Goal: Task Accomplishment & Management: Use online tool/utility

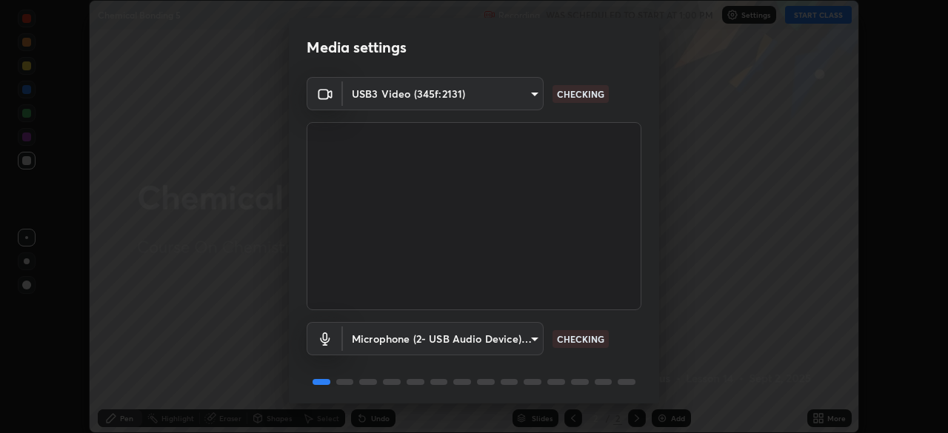
scroll to position [53, 0]
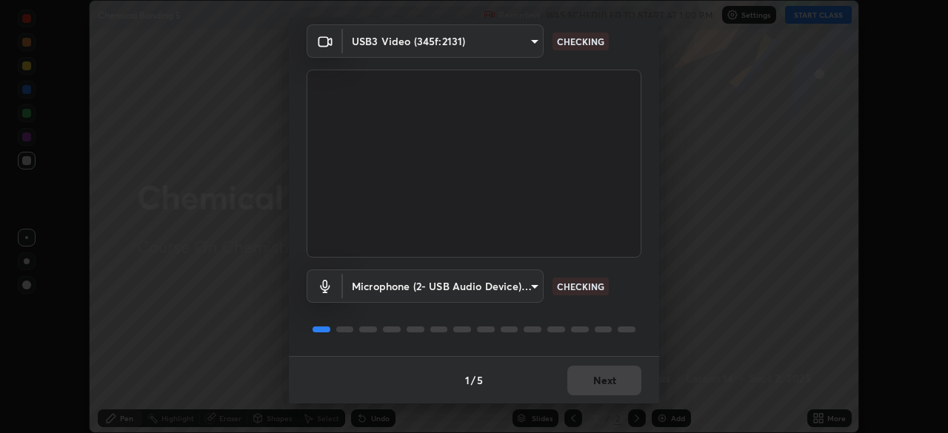
click at [597, 374] on div "1 / 5 Next" at bounding box center [474, 379] width 370 height 47
click at [597, 380] on div "1 / 5 Next" at bounding box center [474, 379] width 370 height 47
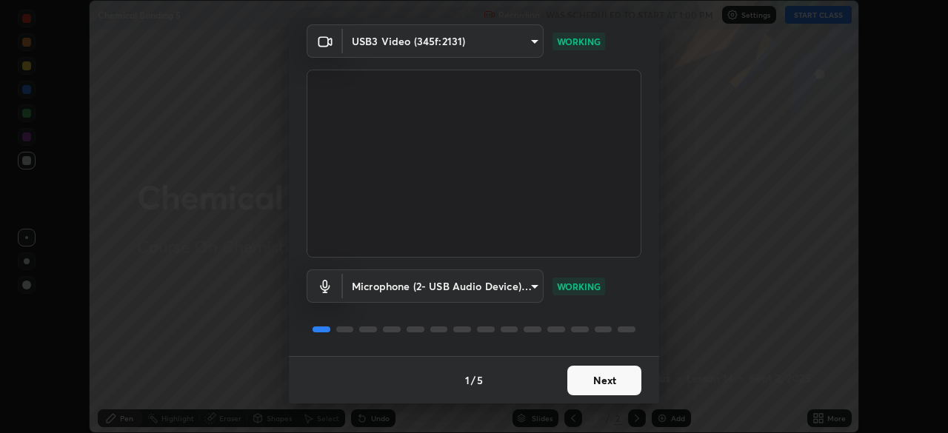
click at [591, 386] on button "Next" at bounding box center [604, 381] width 74 height 30
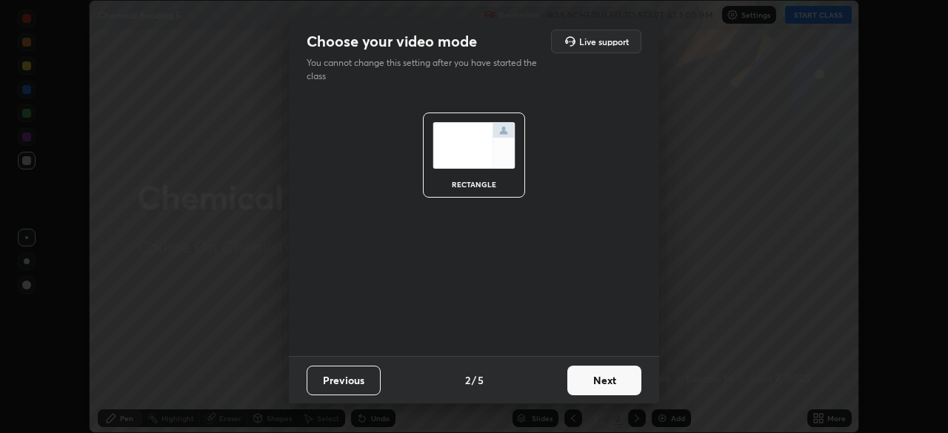
click at [588, 386] on button "Next" at bounding box center [604, 381] width 74 height 30
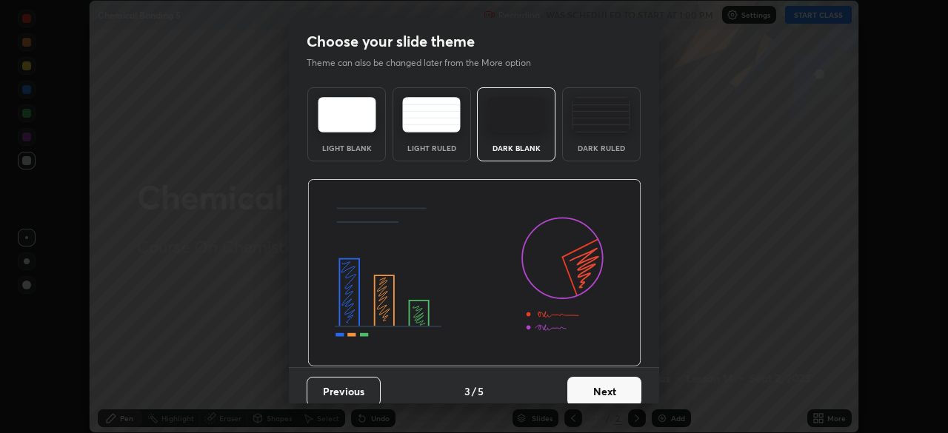
click at [586, 385] on button "Next" at bounding box center [604, 392] width 74 height 30
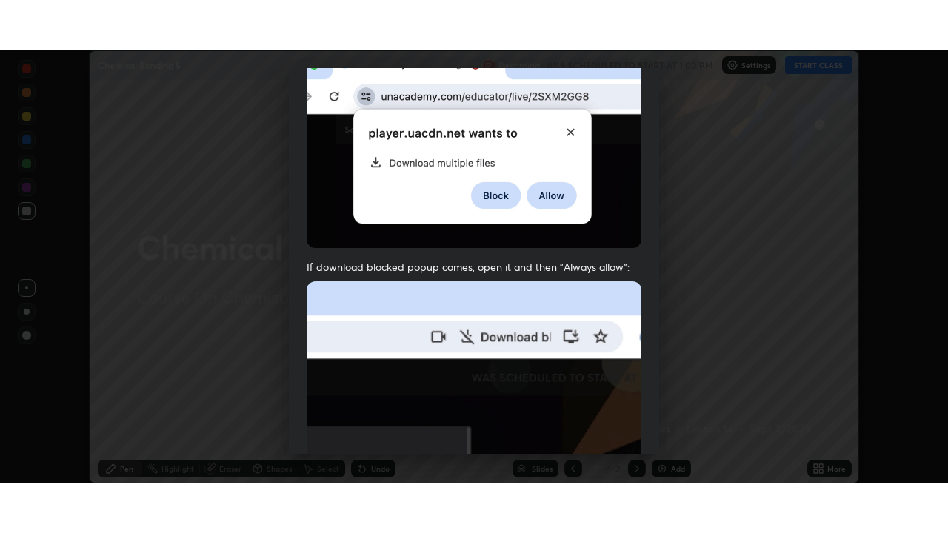
scroll to position [355, 0]
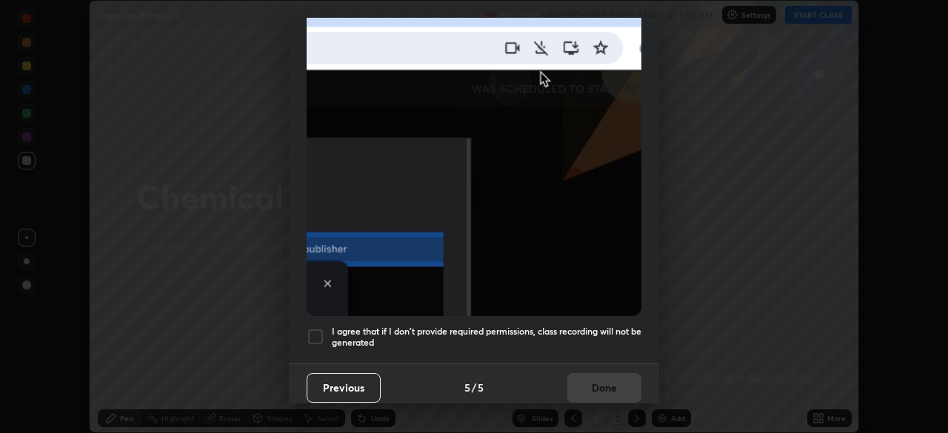
click at [314, 332] on div at bounding box center [315, 337] width 18 height 18
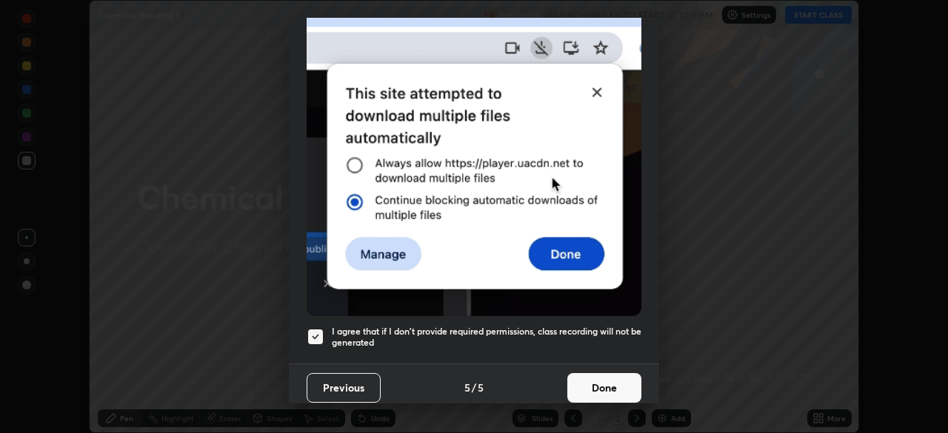
click at [585, 377] on button "Done" at bounding box center [604, 388] width 74 height 30
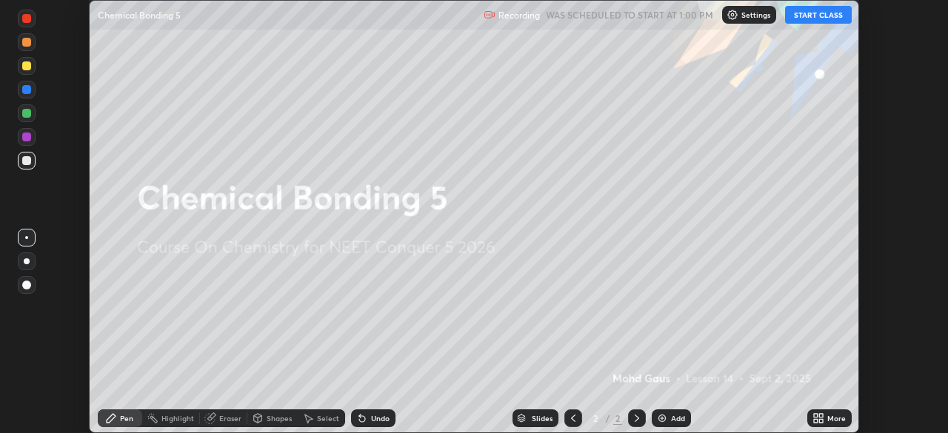
click at [822, 418] on icon at bounding box center [818, 418] width 12 height 12
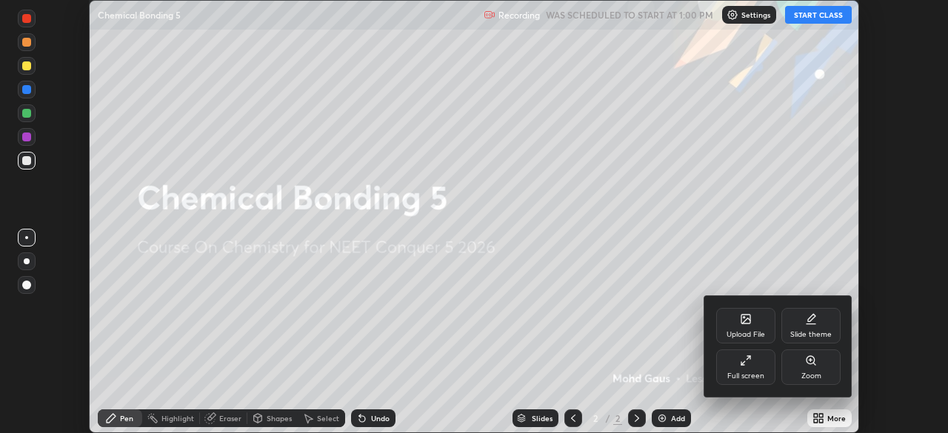
click at [748, 382] on div "Full screen" at bounding box center [745, 367] width 59 height 36
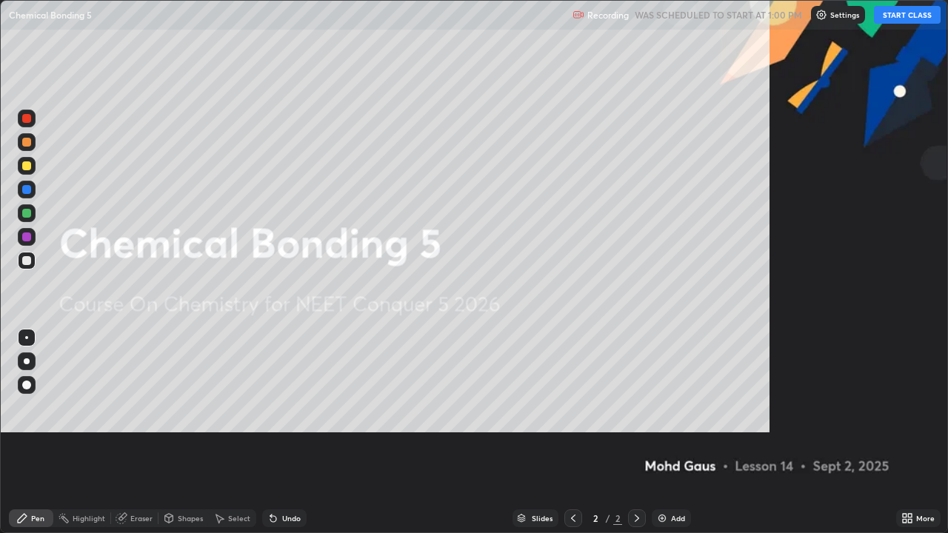
scroll to position [533, 948]
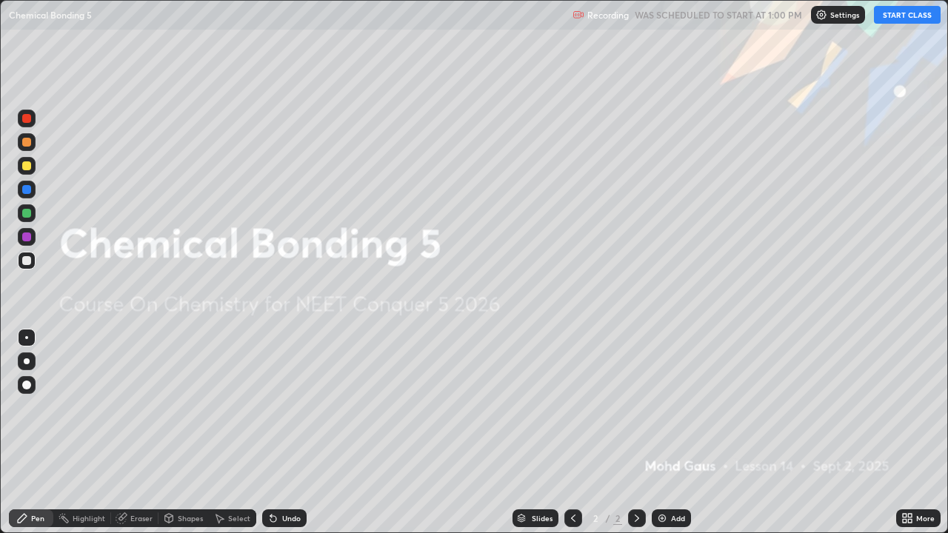
click at [896, 17] on button "START CLASS" at bounding box center [907, 15] width 67 height 18
click at [635, 432] on icon at bounding box center [637, 518] width 12 height 12
click at [681, 432] on div "Add" at bounding box center [678, 517] width 14 height 7
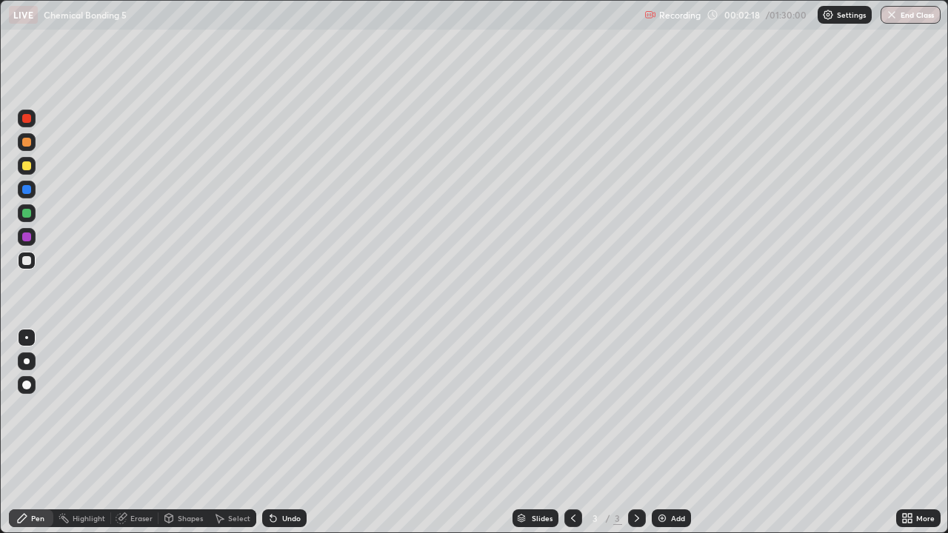
click at [30, 261] on div at bounding box center [26, 260] width 9 height 9
click at [27, 361] on div at bounding box center [27, 361] width 6 height 6
click at [27, 264] on div at bounding box center [26, 260] width 9 height 9
click at [21, 266] on div at bounding box center [27, 261] width 18 height 18
click at [34, 259] on div at bounding box center [27, 261] width 18 height 18
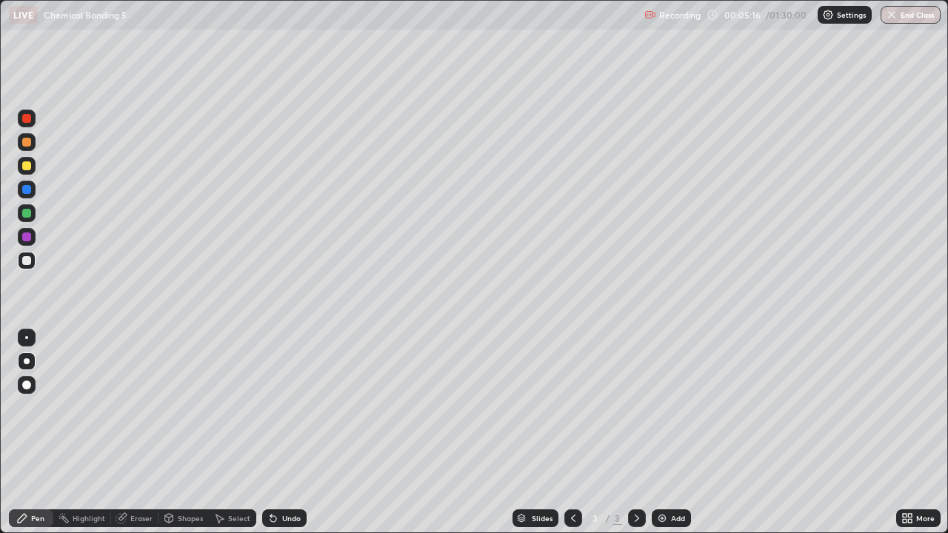
click at [24, 172] on div at bounding box center [27, 166] width 18 height 18
click at [675, 432] on div "Add" at bounding box center [670, 518] width 39 height 18
click at [33, 263] on div at bounding box center [27, 261] width 18 height 18
click at [30, 359] on div at bounding box center [27, 361] width 18 height 18
click at [24, 164] on div at bounding box center [26, 165] width 9 height 9
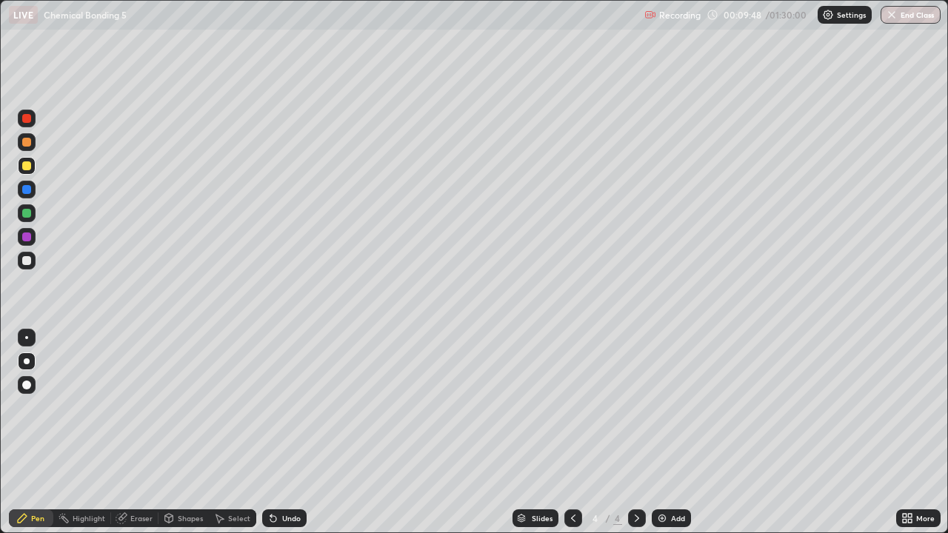
click at [25, 118] on div at bounding box center [26, 118] width 9 height 9
click at [27, 363] on div at bounding box center [27, 361] width 6 height 6
click at [24, 253] on div at bounding box center [27, 261] width 18 height 18
click at [24, 170] on div at bounding box center [26, 165] width 9 height 9
click at [25, 213] on div at bounding box center [26, 213] width 9 height 9
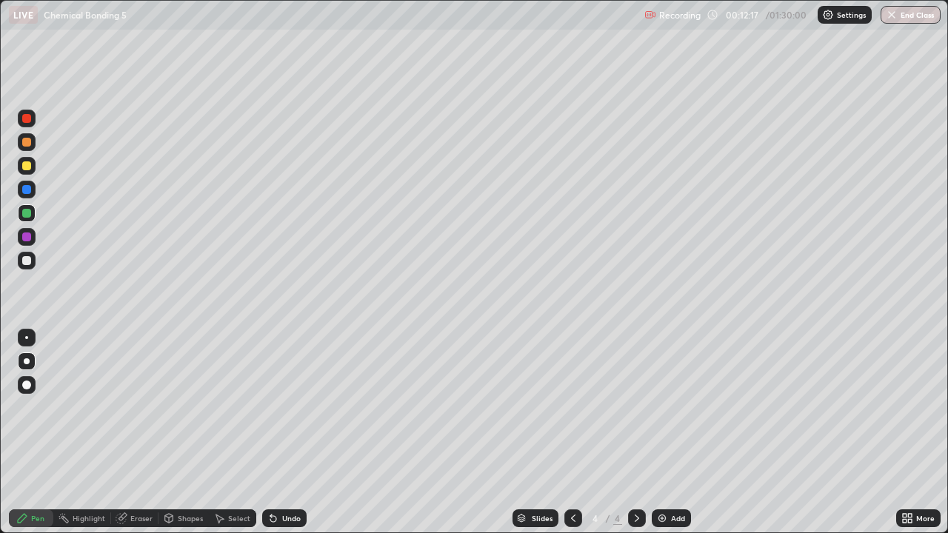
click at [139, 432] on div "Eraser" at bounding box center [141, 517] width 22 height 7
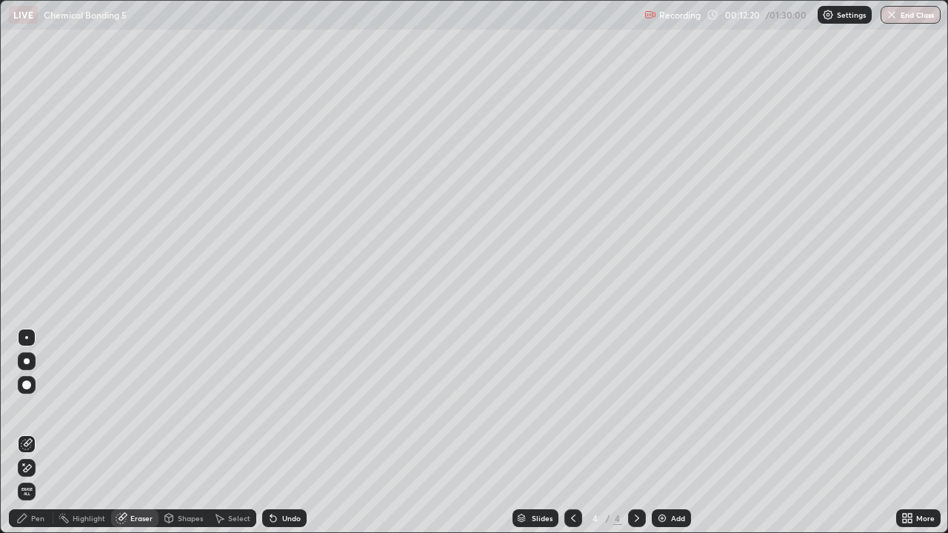
click at [37, 432] on div "Pen" at bounding box center [37, 517] width 13 height 7
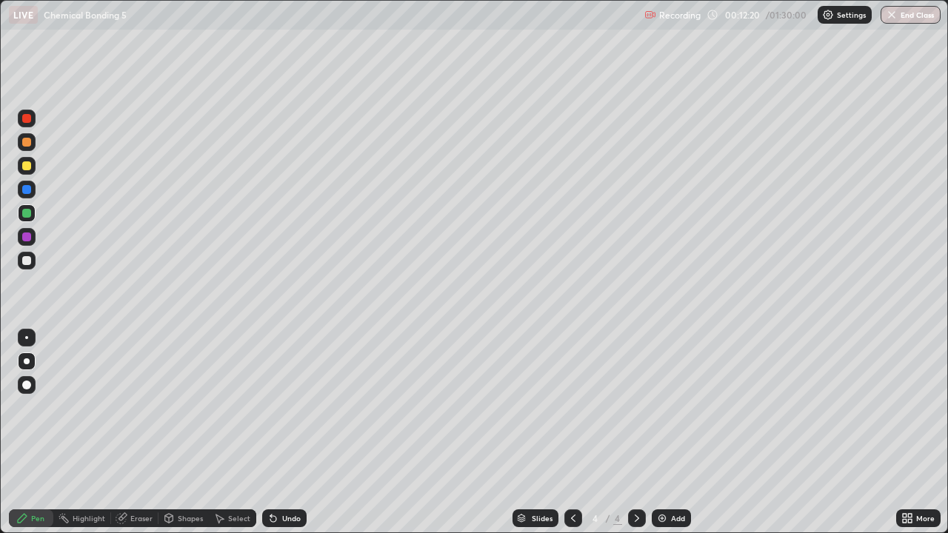
click at [24, 239] on div at bounding box center [26, 236] width 9 height 9
click at [30, 261] on div at bounding box center [26, 260] width 9 height 9
click at [25, 166] on div at bounding box center [26, 165] width 9 height 9
click at [30, 212] on div at bounding box center [26, 213] width 9 height 9
click at [666, 432] on img at bounding box center [662, 518] width 12 height 12
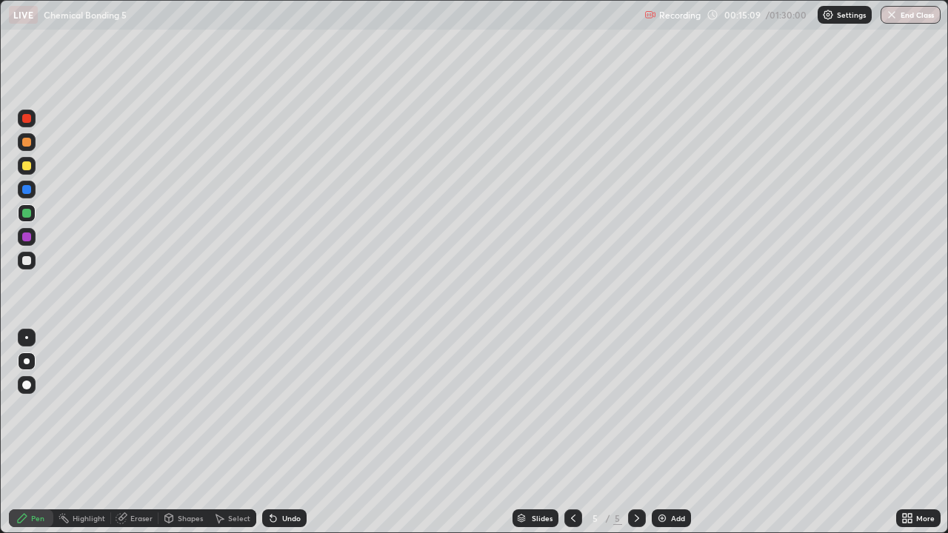
click at [30, 432] on div "Pen" at bounding box center [31, 518] width 44 height 18
click at [23, 264] on div at bounding box center [27, 261] width 18 height 18
click at [33, 169] on div at bounding box center [27, 166] width 18 height 18
click at [24, 358] on div at bounding box center [27, 361] width 18 height 18
click at [29, 264] on div at bounding box center [26, 260] width 9 height 9
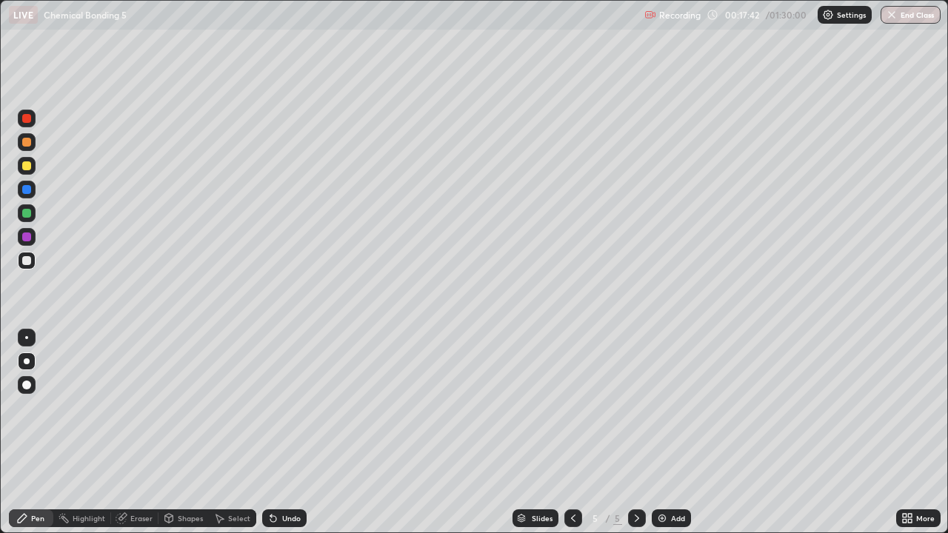
click at [33, 168] on div at bounding box center [27, 166] width 18 height 18
click at [22, 267] on div at bounding box center [27, 261] width 18 height 18
click at [132, 432] on div "Eraser" at bounding box center [141, 517] width 22 height 7
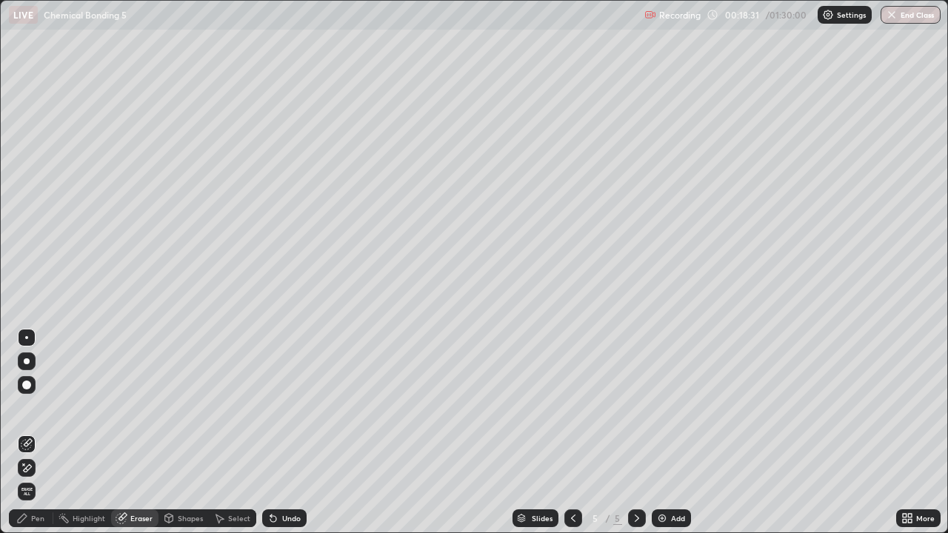
click at [29, 432] on div "Pen" at bounding box center [31, 518] width 44 height 18
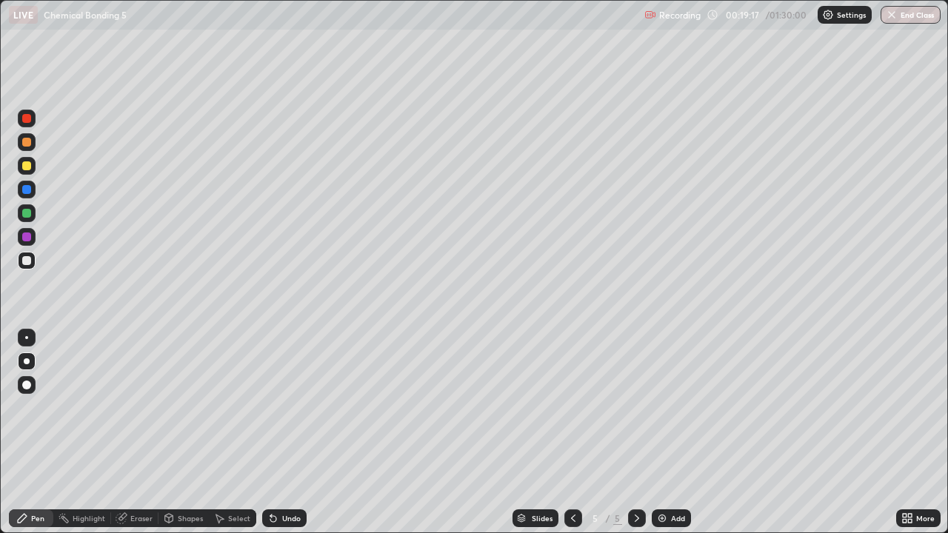
click at [24, 214] on div at bounding box center [26, 213] width 9 height 9
click at [24, 264] on div at bounding box center [26, 260] width 9 height 9
click at [666, 432] on div "Add" at bounding box center [670, 518] width 39 height 18
click at [572, 432] on icon at bounding box center [573, 518] width 12 height 12
click at [660, 432] on div "Add" at bounding box center [670, 518] width 39 height 18
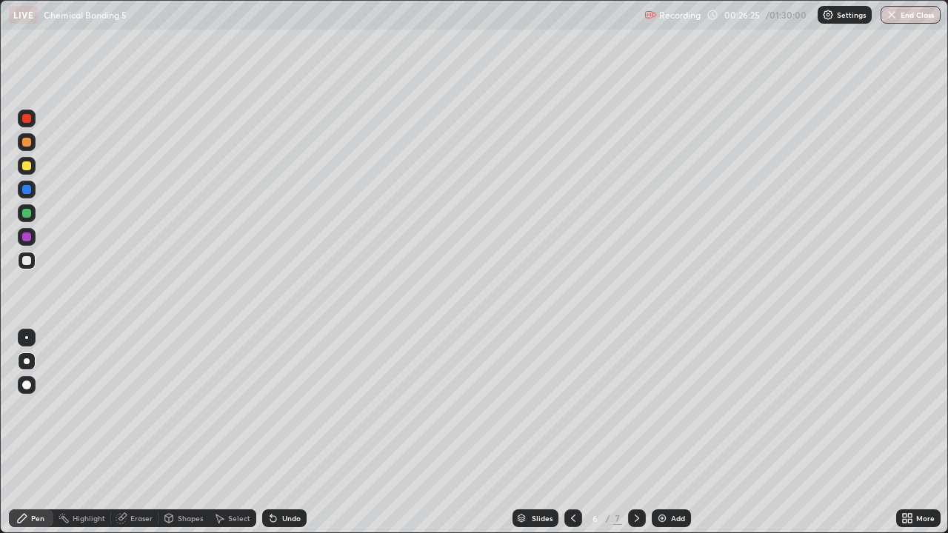
click at [24, 261] on div at bounding box center [26, 260] width 9 height 9
click at [20, 361] on div at bounding box center [27, 361] width 18 height 18
click at [27, 258] on div at bounding box center [26, 260] width 9 height 9
click at [27, 216] on div at bounding box center [26, 213] width 9 height 9
click at [22, 164] on div at bounding box center [26, 165] width 9 height 9
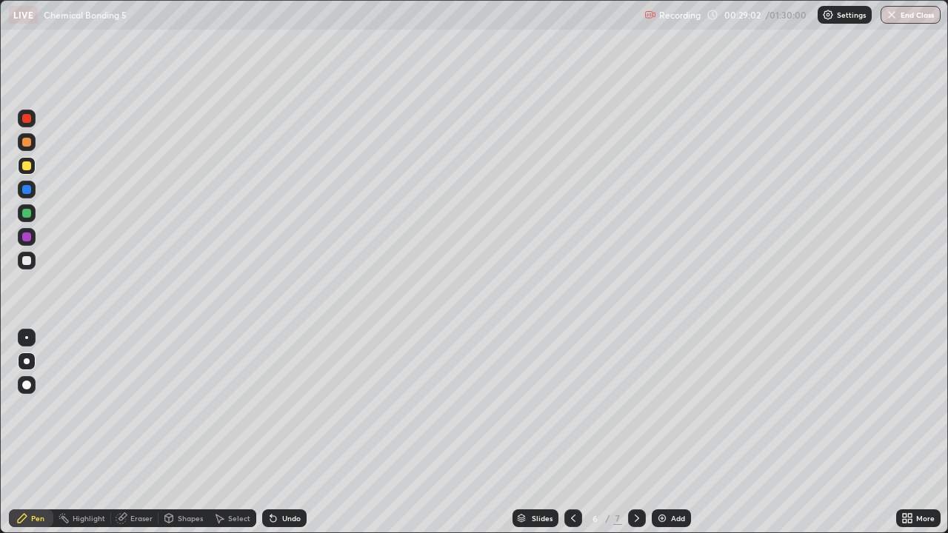
click at [24, 359] on div at bounding box center [27, 361] width 18 height 18
click at [26, 212] on div at bounding box center [26, 213] width 9 height 9
click at [22, 265] on div at bounding box center [27, 261] width 18 height 18
click at [145, 432] on div "Eraser" at bounding box center [141, 517] width 22 height 7
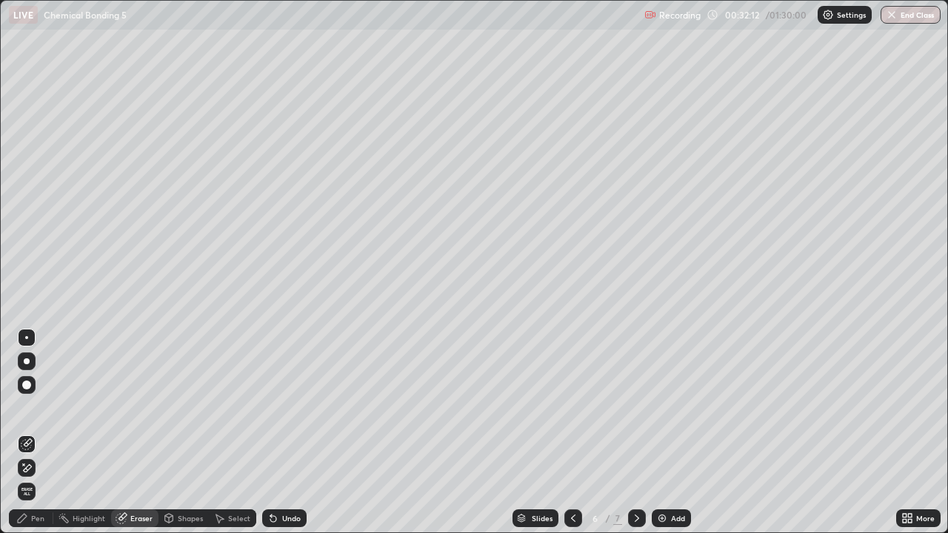
click at [172, 432] on icon at bounding box center [169, 518] width 12 height 12
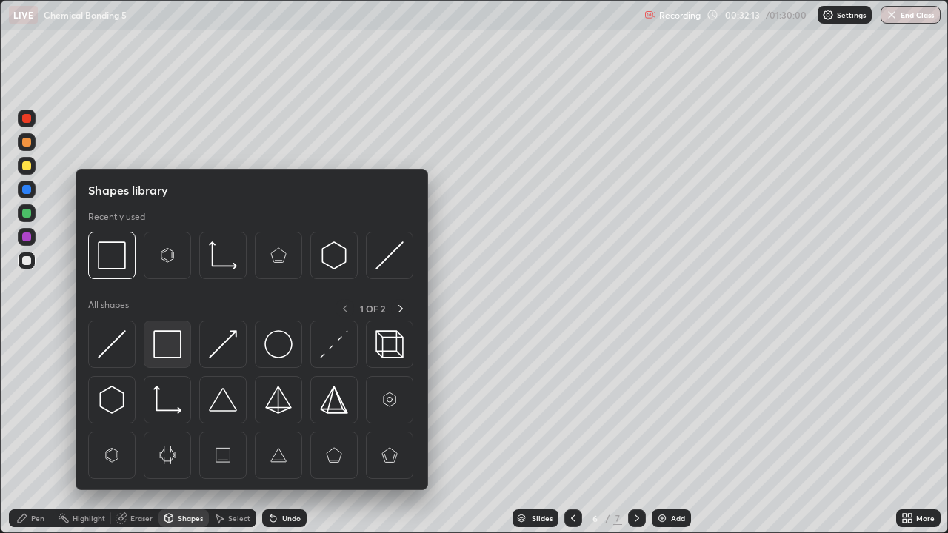
click at [164, 347] on img at bounding box center [167, 344] width 28 height 28
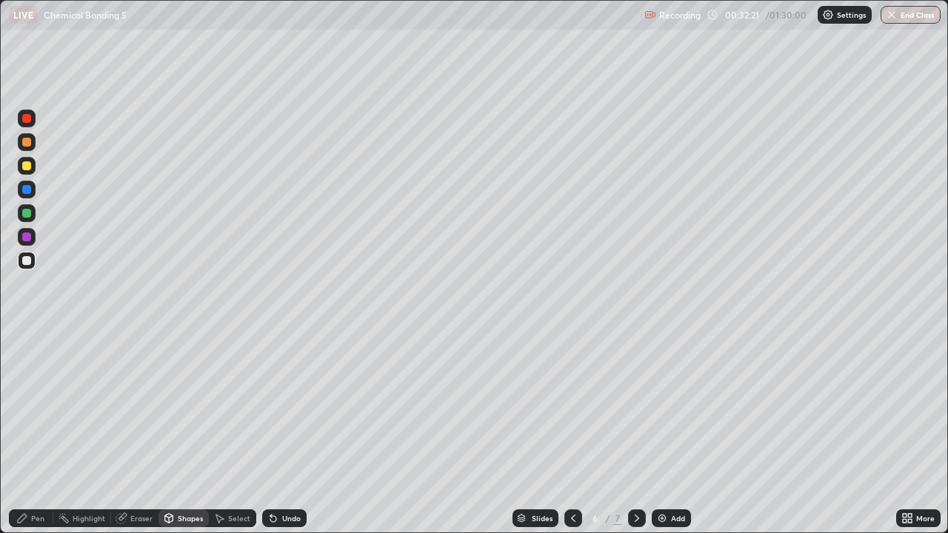
click at [25, 220] on div at bounding box center [27, 213] width 18 height 18
click at [38, 432] on div "Pen" at bounding box center [37, 517] width 13 height 7
click at [32, 264] on div at bounding box center [27, 261] width 18 height 18
click at [666, 432] on img at bounding box center [662, 518] width 12 height 12
click at [27, 263] on div at bounding box center [26, 260] width 9 height 9
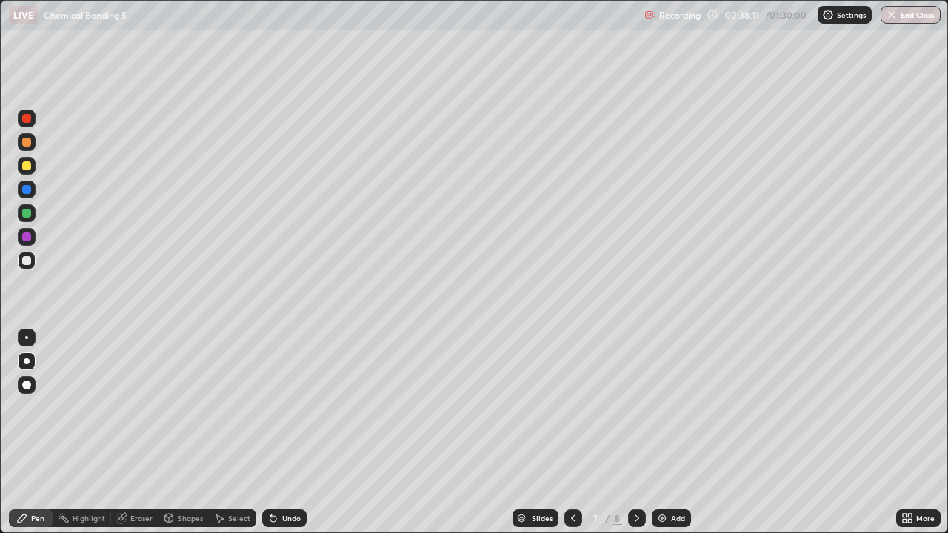
click at [187, 432] on div "Shapes" at bounding box center [190, 517] width 25 height 7
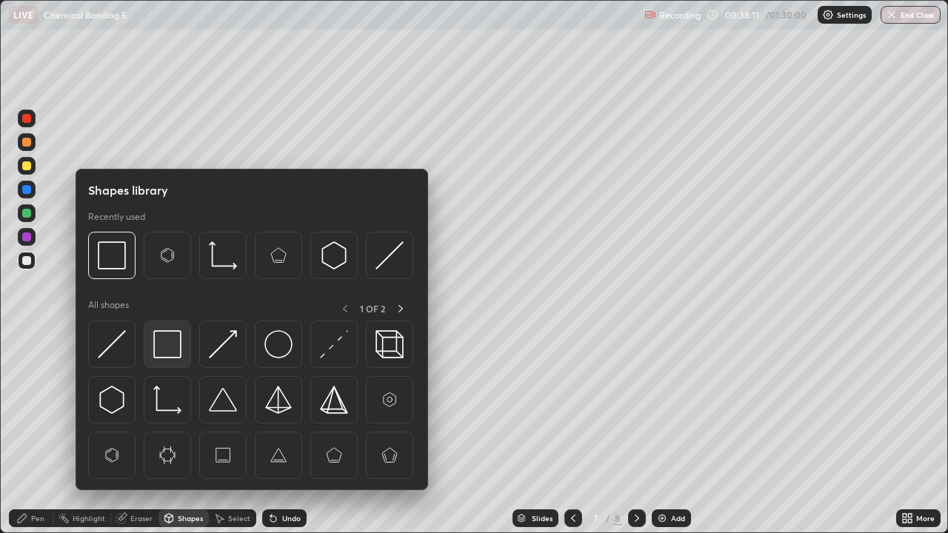
click at [172, 341] on img at bounding box center [167, 344] width 28 height 28
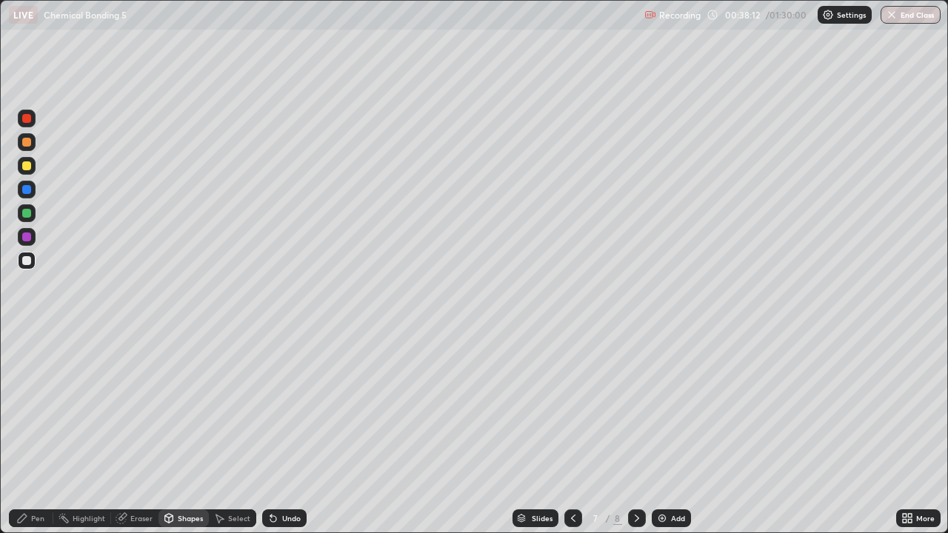
click at [26, 167] on div at bounding box center [26, 165] width 9 height 9
click at [27, 261] on div at bounding box center [26, 260] width 9 height 9
click at [25, 212] on div at bounding box center [26, 213] width 9 height 9
click at [30, 432] on div "Pen" at bounding box center [31, 518] width 44 height 18
click at [30, 263] on div at bounding box center [26, 260] width 9 height 9
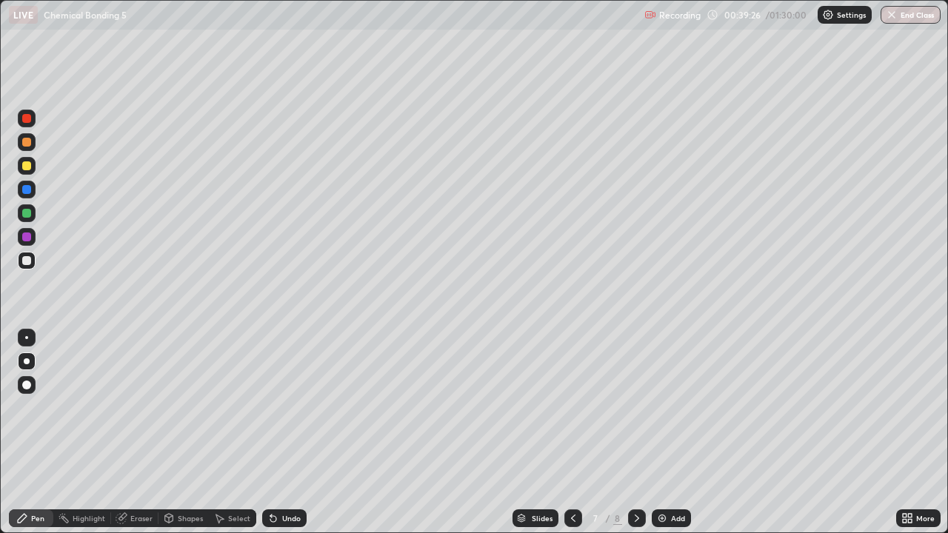
click at [130, 432] on div "Eraser" at bounding box center [134, 518] width 47 height 18
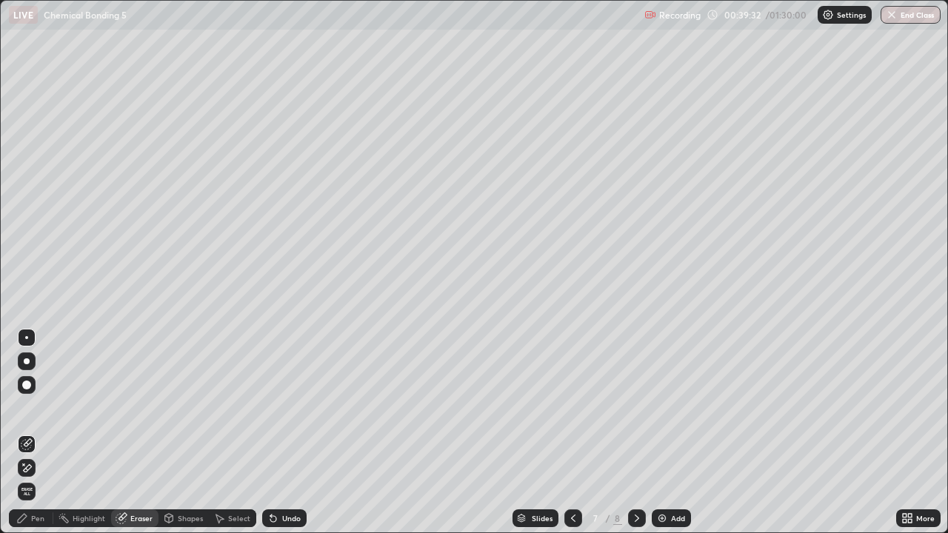
click at [27, 338] on div at bounding box center [26, 337] width 3 height 3
click at [30, 432] on div "Pen" at bounding box center [31, 518] width 44 height 18
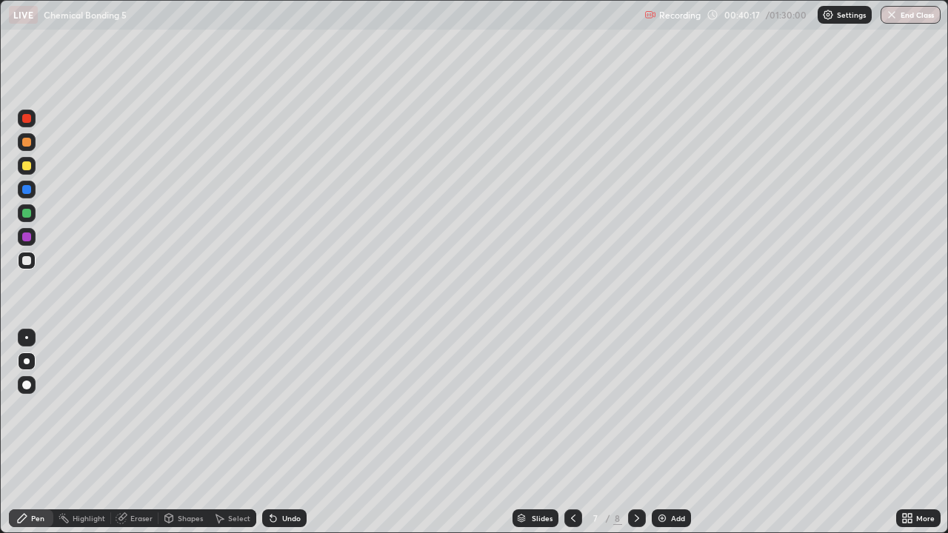
click at [21, 259] on div at bounding box center [27, 261] width 18 height 18
click at [33, 258] on div at bounding box center [27, 261] width 18 height 18
click at [24, 211] on div at bounding box center [26, 213] width 9 height 9
click at [142, 432] on div "Eraser" at bounding box center [141, 517] width 22 height 7
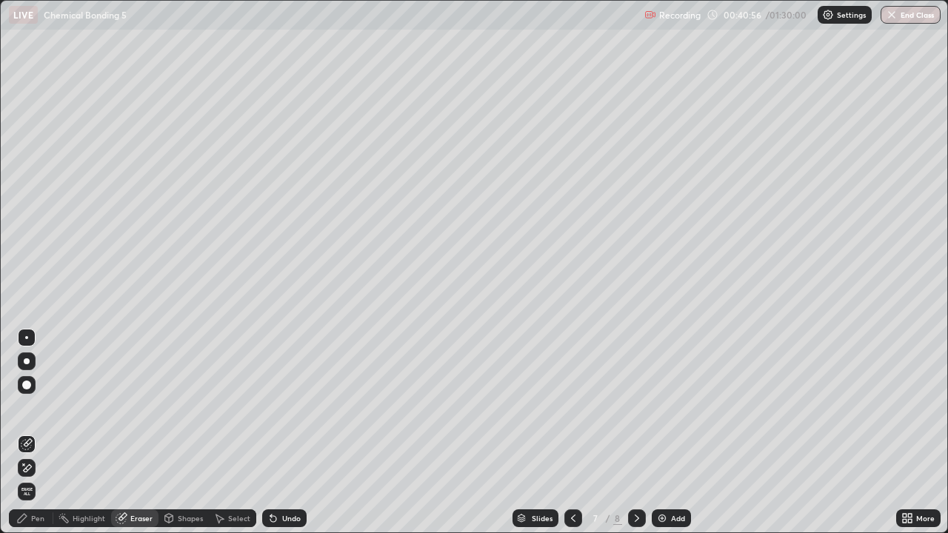
click at [39, 432] on div "Pen" at bounding box center [37, 517] width 13 height 7
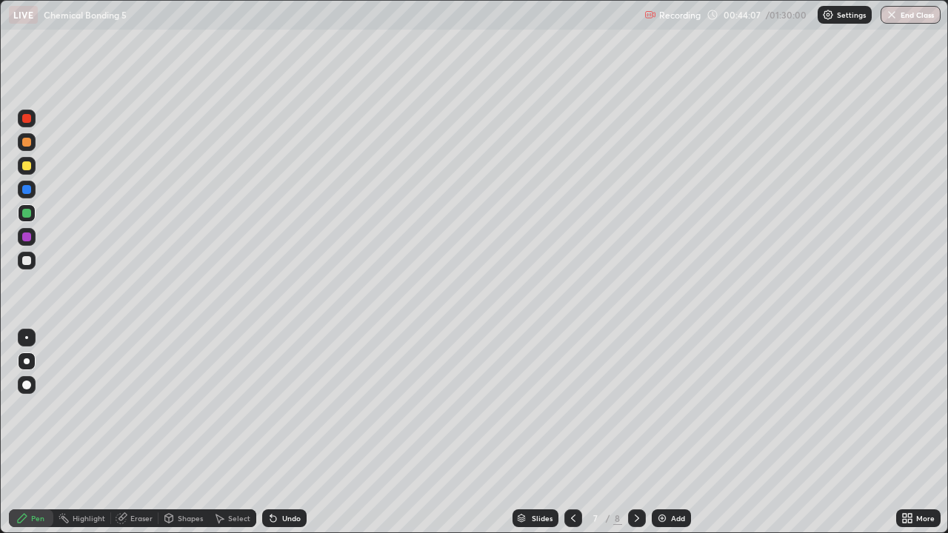
click at [658, 432] on img at bounding box center [662, 518] width 12 height 12
click at [32, 339] on div at bounding box center [27, 338] width 18 height 18
click at [23, 263] on div at bounding box center [26, 260] width 9 height 9
click at [27, 361] on div at bounding box center [27, 361] width 6 height 6
click at [28, 386] on div at bounding box center [26, 385] width 9 height 9
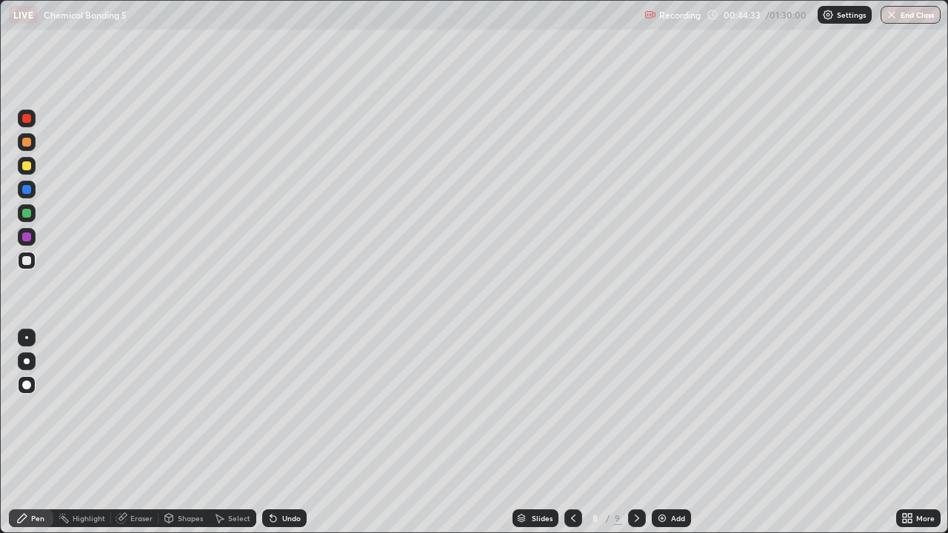
click at [30, 165] on div at bounding box center [26, 165] width 9 height 9
click at [27, 253] on div at bounding box center [27, 261] width 18 height 18
click at [25, 212] on div at bounding box center [26, 213] width 9 height 9
click at [28, 357] on div at bounding box center [27, 361] width 18 height 18
click at [24, 162] on div at bounding box center [26, 165] width 9 height 9
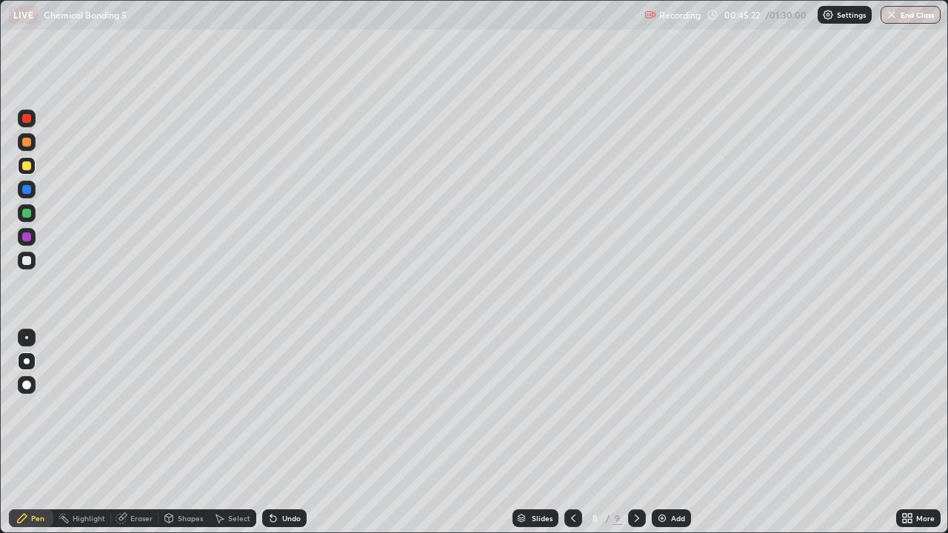
click at [24, 261] on div at bounding box center [26, 260] width 9 height 9
click at [27, 361] on div at bounding box center [27, 361] width 6 height 6
click at [28, 360] on div at bounding box center [27, 361] width 6 height 6
click at [26, 163] on div at bounding box center [26, 165] width 9 height 9
click at [25, 255] on div at bounding box center [27, 261] width 18 height 18
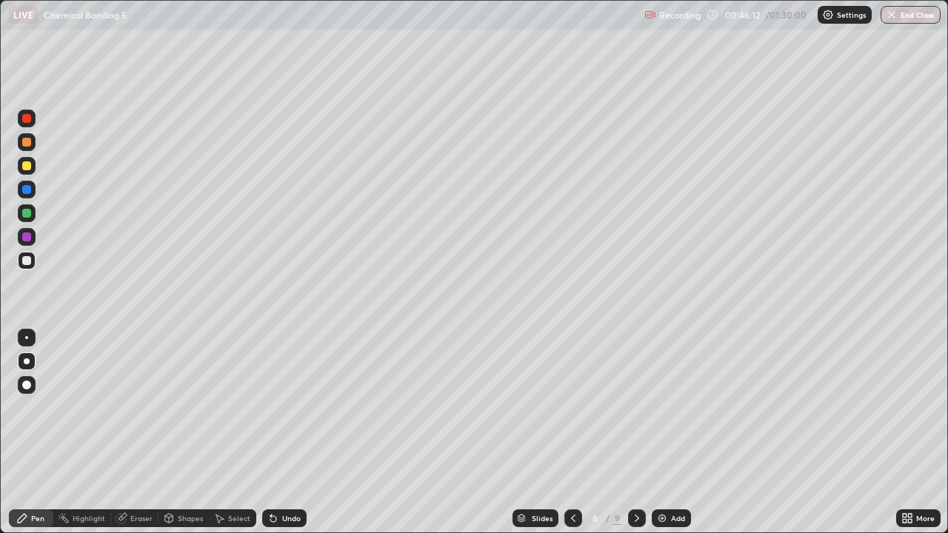
click at [27, 162] on div at bounding box center [26, 165] width 9 height 9
click at [25, 352] on div at bounding box center [27, 361] width 18 height 24
click at [29, 213] on div at bounding box center [26, 213] width 9 height 9
click at [123, 432] on icon at bounding box center [121, 519] width 10 height 10
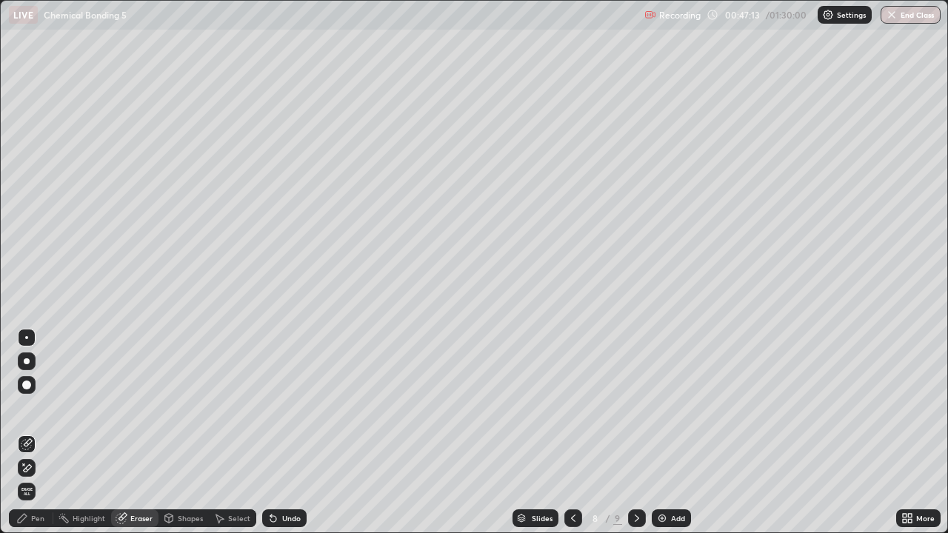
click at [29, 432] on div "Pen" at bounding box center [31, 518] width 44 height 18
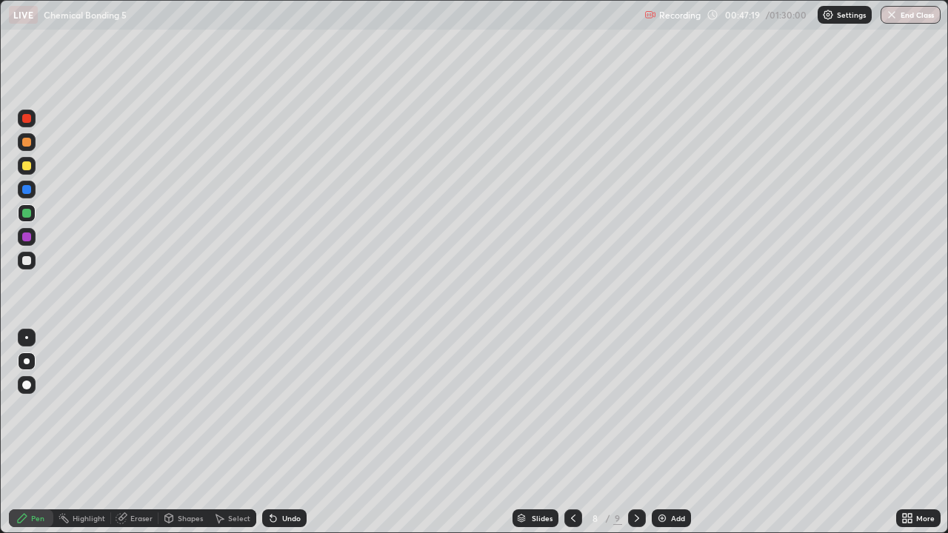
click at [27, 264] on div at bounding box center [26, 260] width 9 height 9
click at [133, 432] on div "Eraser" at bounding box center [134, 518] width 47 height 18
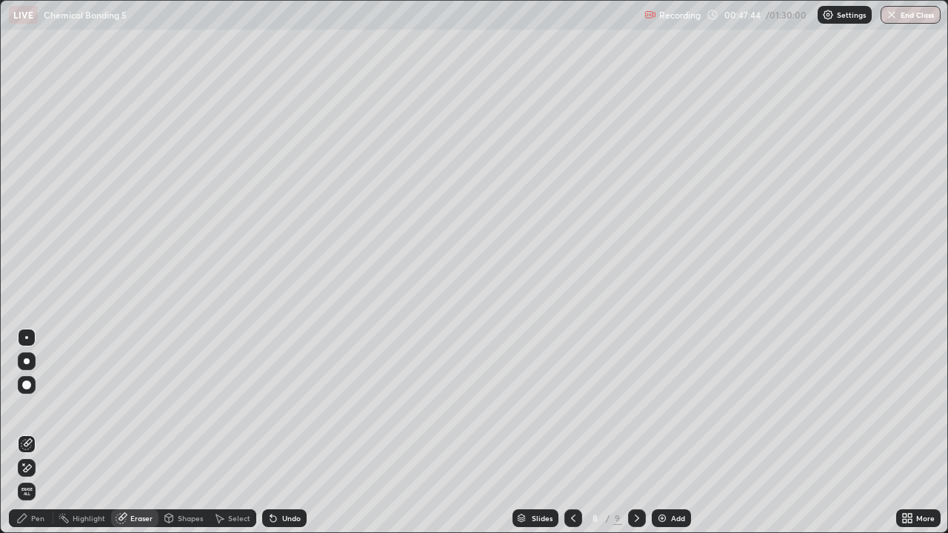
click at [30, 432] on div "Pen" at bounding box center [31, 518] width 44 height 18
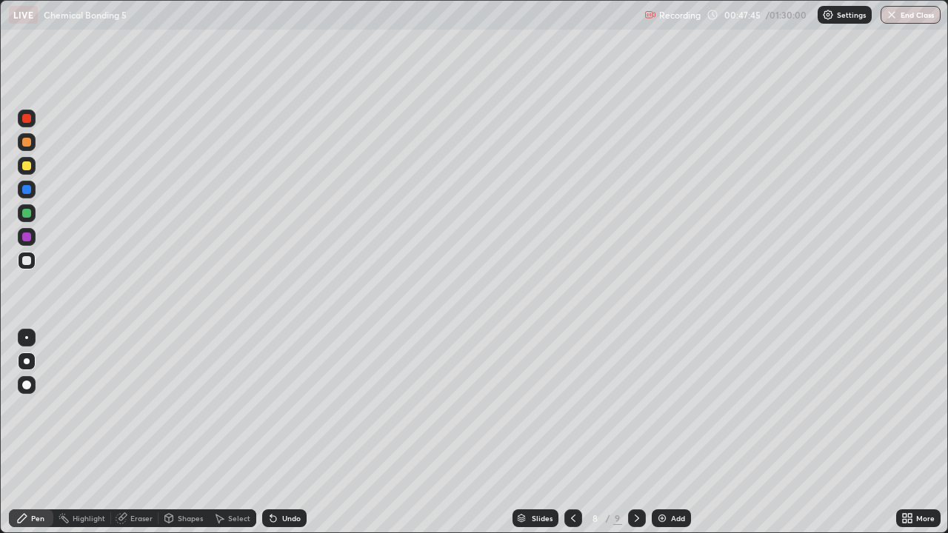
click at [34, 432] on div "Pen" at bounding box center [31, 518] width 44 height 30
click at [134, 432] on div "Eraser" at bounding box center [134, 518] width 47 height 18
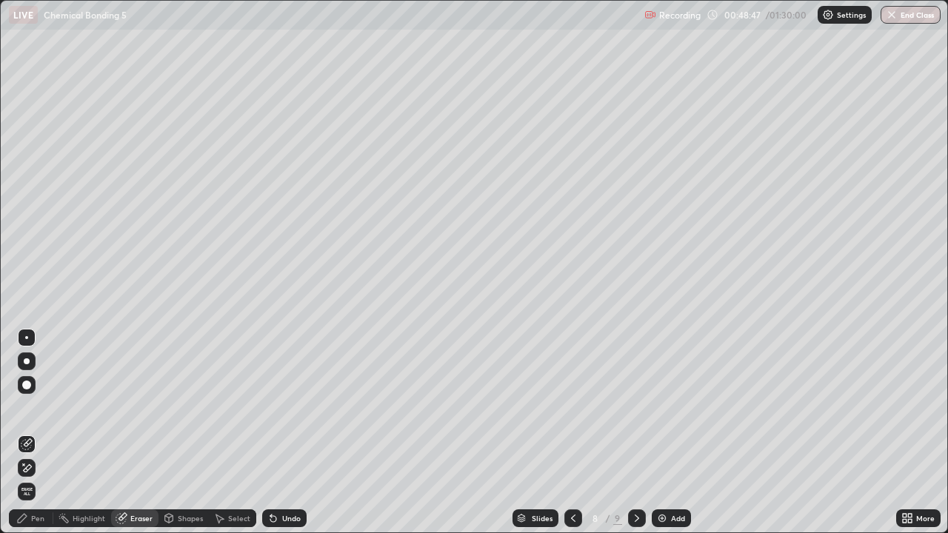
click at [60, 432] on circle at bounding box center [59, 517] width 1 height 1
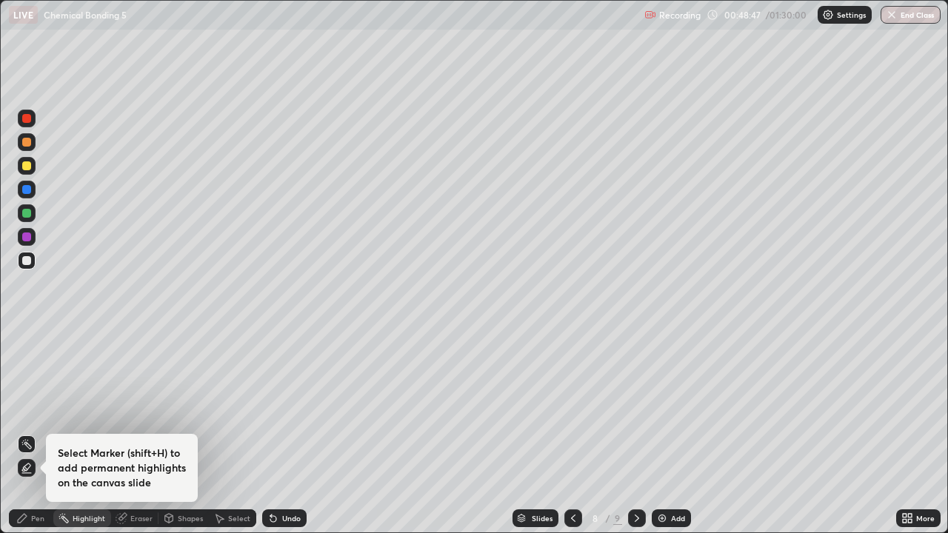
click at [41, 432] on div "Pen" at bounding box center [37, 517] width 13 height 7
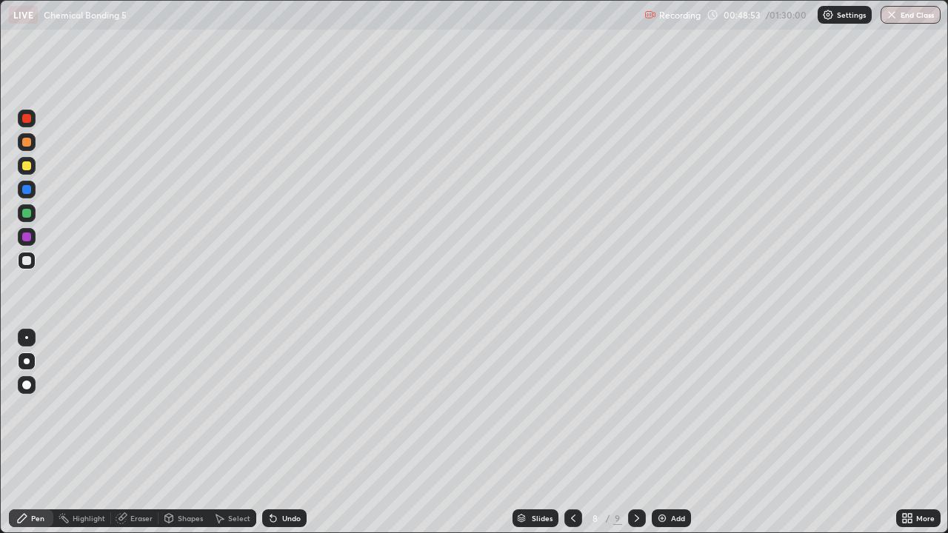
click at [130, 432] on div "Eraser" at bounding box center [141, 517] width 22 height 7
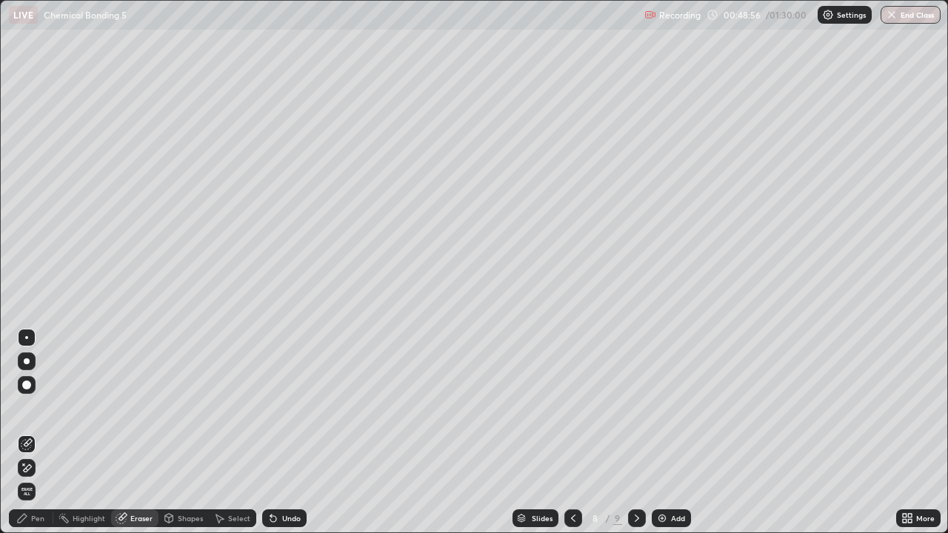
click at [37, 432] on div "Pen" at bounding box center [31, 518] width 44 height 18
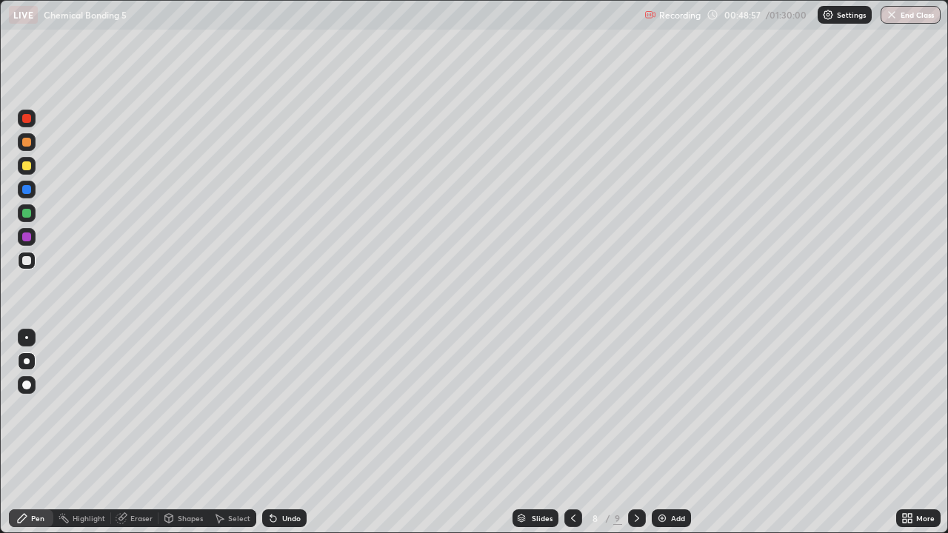
click at [27, 259] on div at bounding box center [26, 260] width 9 height 9
click at [26, 231] on div at bounding box center [27, 237] width 18 height 18
click at [130, 432] on div "Eraser" at bounding box center [141, 517] width 22 height 7
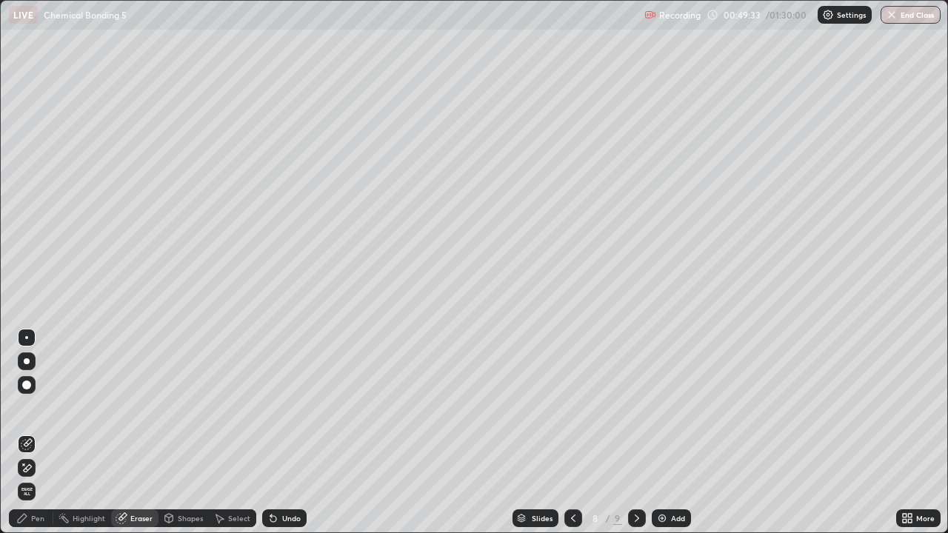
click at [34, 432] on div "Pen" at bounding box center [37, 517] width 13 height 7
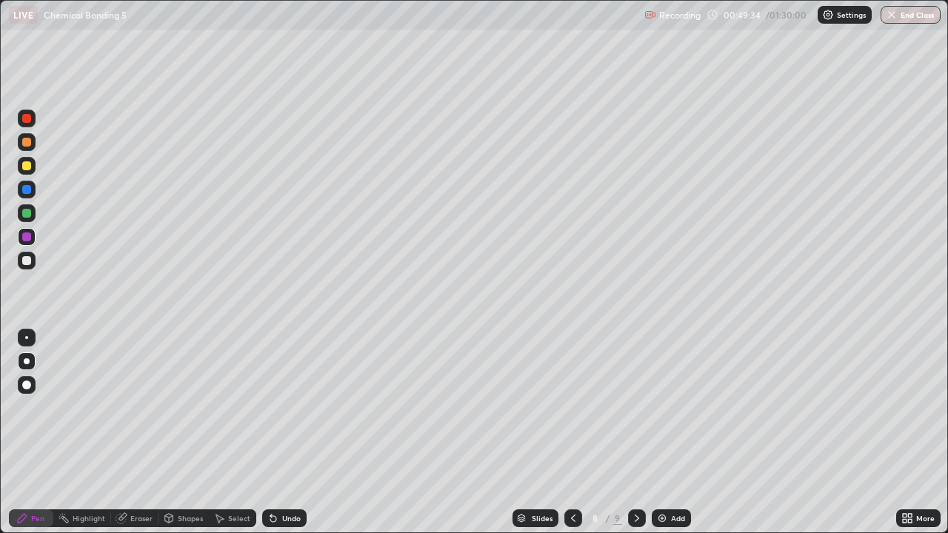
click at [27, 261] on div at bounding box center [26, 260] width 9 height 9
click at [27, 237] on div at bounding box center [26, 236] width 9 height 9
click at [27, 257] on div at bounding box center [26, 260] width 9 height 9
click at [25, 141] on div at bounding box center [26, 142] width 9 height 9
click at [666, 432] on div "Add" at bounding box center [670, 518] width 39 height 18
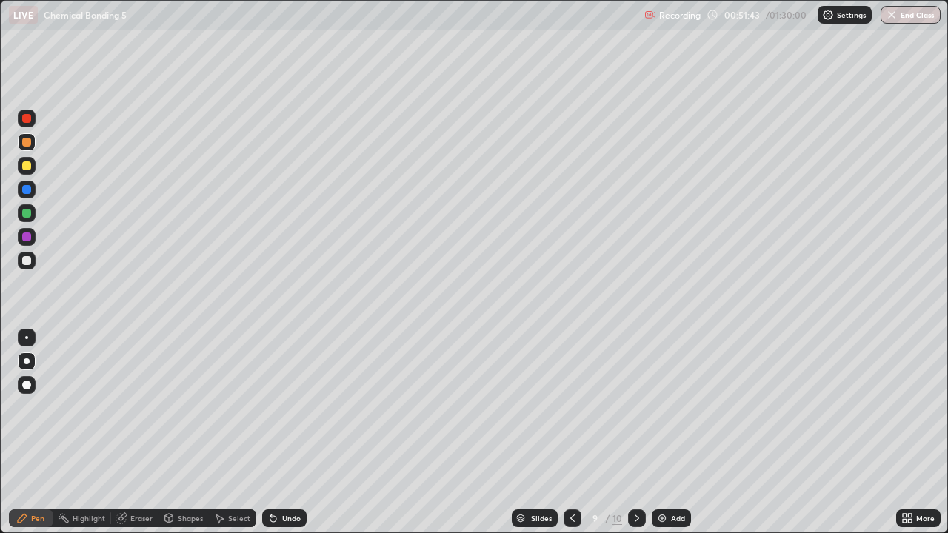
click at [570, 432] on icon at bounding box center [572, 517] width 4 height 7
click at [637, 432] on icon at bounding box center [637, 518] width 12 height 12
click at [29, 262] on div at bounding box center [26, 260] width 9 height 9
click at [26, 166] on div at bounding box center [26, 165] width 9 height 9
click at [24, 115] on div at bounding box center [26, 118] width 9 height 9
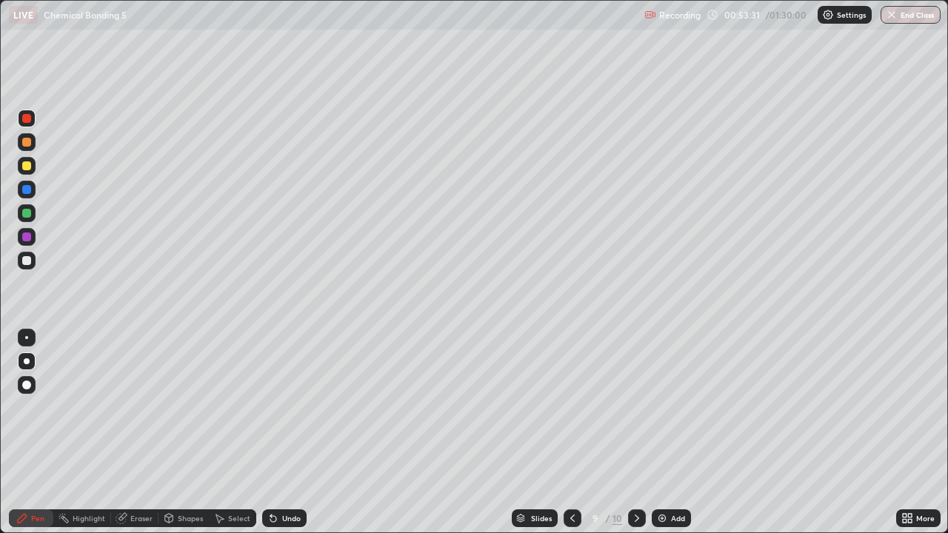
click at [27, 361] on div at bounding box center [27, 361] width 6 height 6
click at [24, 264] on div at bounding box center [26, 260] width 9 height 9
click at [38, 432] on div "Pen" at bounding box center [37, 517] width 13 height 7
click at [32, 258] on div at bounding box center [27, 261] width 18 height 18
click at [29, 213] on div at bounding box center [26, 213] width 9 height 9
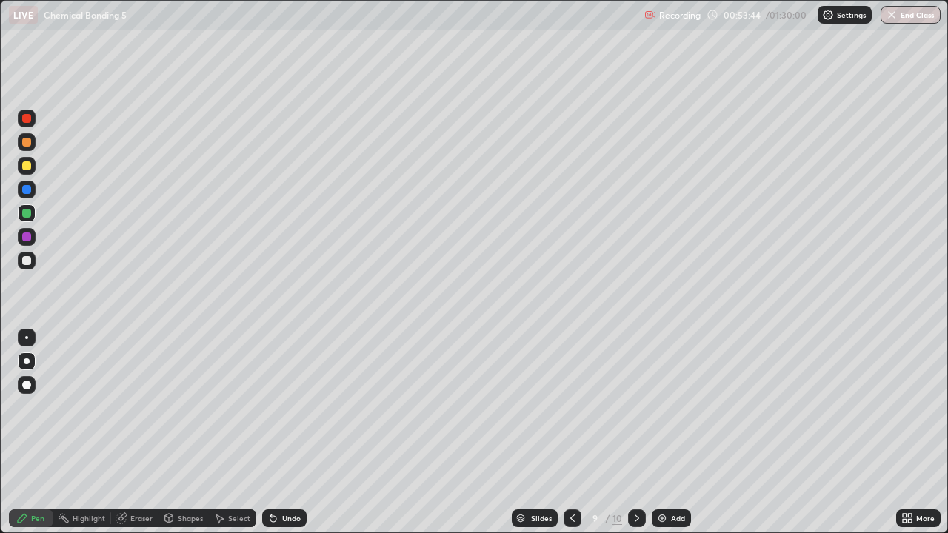
click at [25, 163] on div at bounding box center [26, 165] width 9 height 9
click at [28, 257] on div at bounding box center [26, 260] width 9 height 9
click at [29, 212] on div at bounding box center [26, 213] width 9 height 9
click at [24, 209] on div at bounding box center [26, 213] width 9 height 9
click at [27, 258] on div at bounding box center [26, 260] width 9 height 9
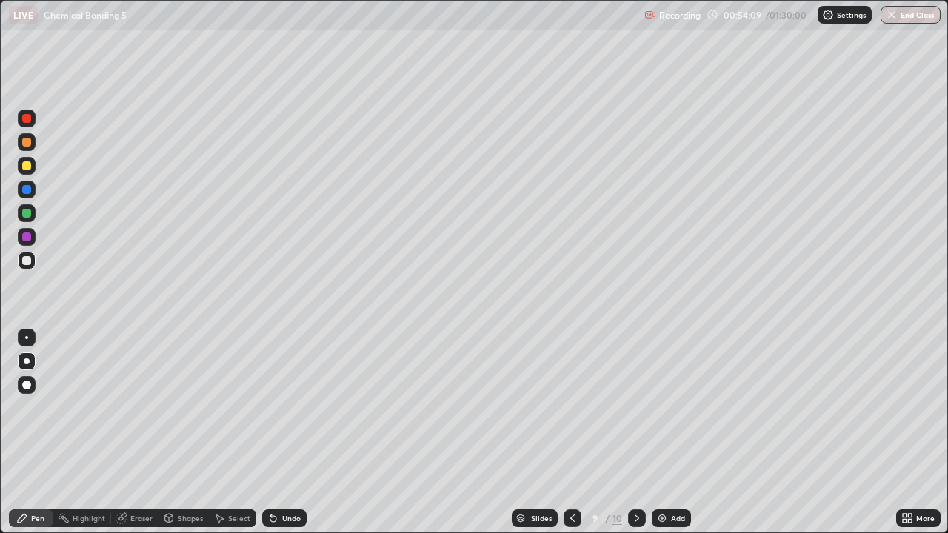
click at [137, 432] on div "Eraser" at bounding box center [141, 517] width 22 height 7
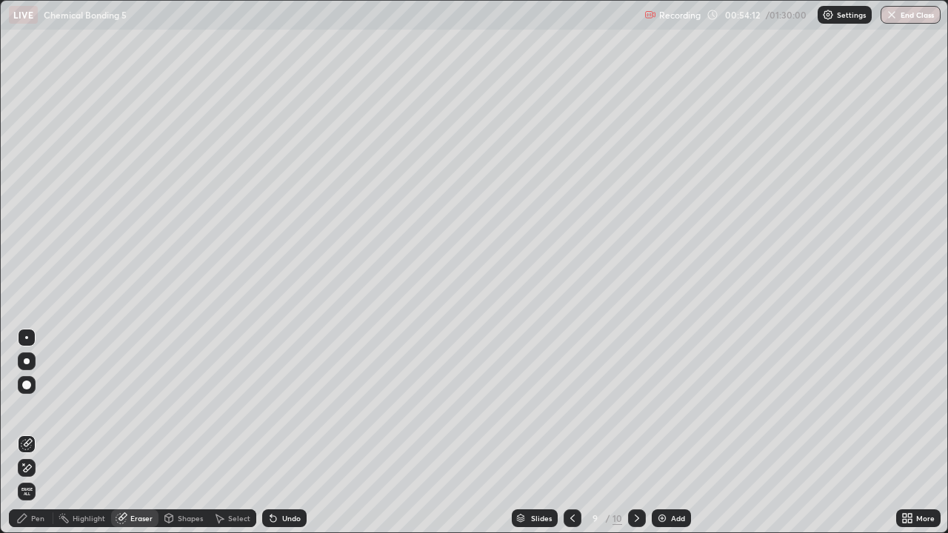
click at [44, 432] on div "Pen" at bounding box center [31, 518] width 44 height 18
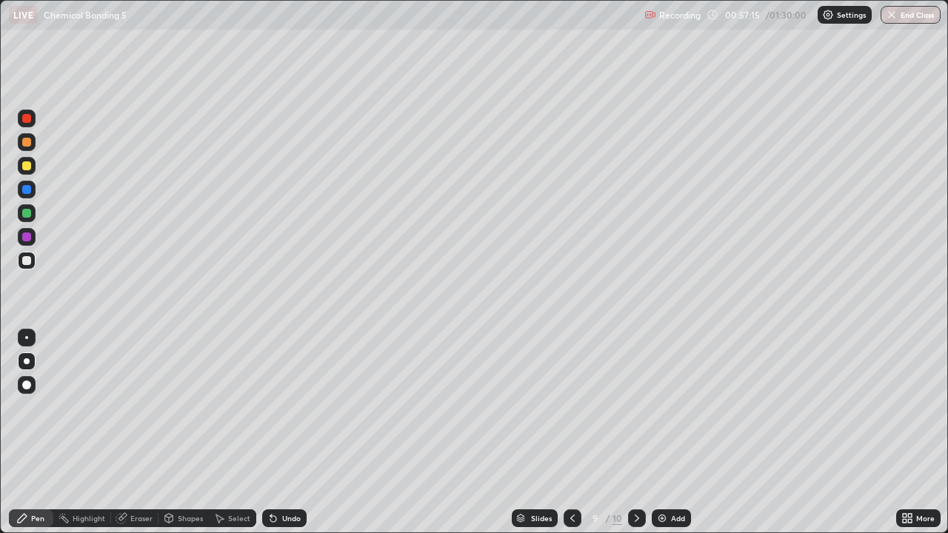
click at [667, 432] on div "Add" at bounding box center [670, 518] width 39 height 18
click at [30, 260] on div at bounding box center [26, 260] width 9 height 9
click at [27, 262] on div at bounding box center [26, 260] width 9 height 9
click at [26, 166] on div at bounding box center [26, 165] width 9 height 9
click at [25, 262] on div at bounding box center [26, 260] width 9 height 9
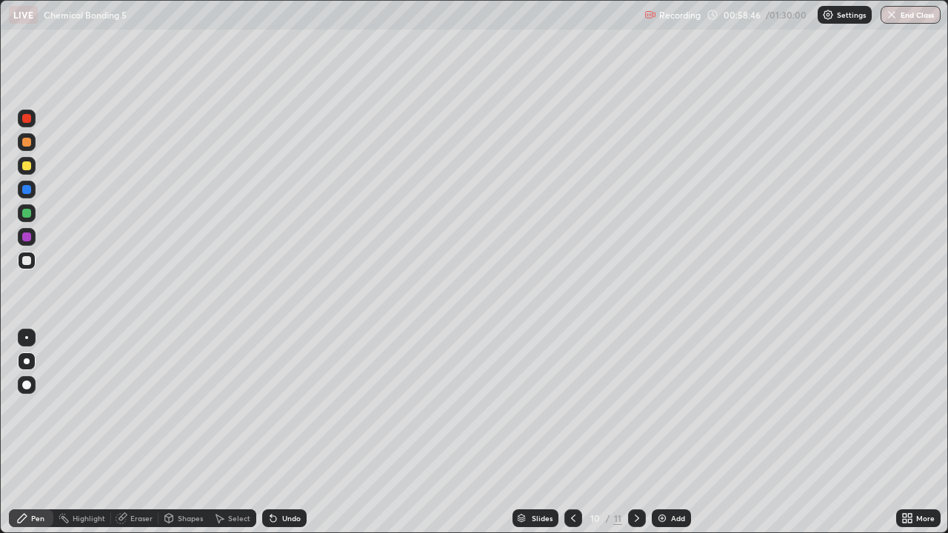
click at [25, 167] on div at bounding box center [26, 165] width 9 height 9
click at [24, 254] on div at bounding box center [27, 261] width 18 height 18
click at [27, 259] on div at bounding box center [26, 260] width 9 height 9
click at [119, 432] on icon at bounding box center [121, 519] width 10 height 10
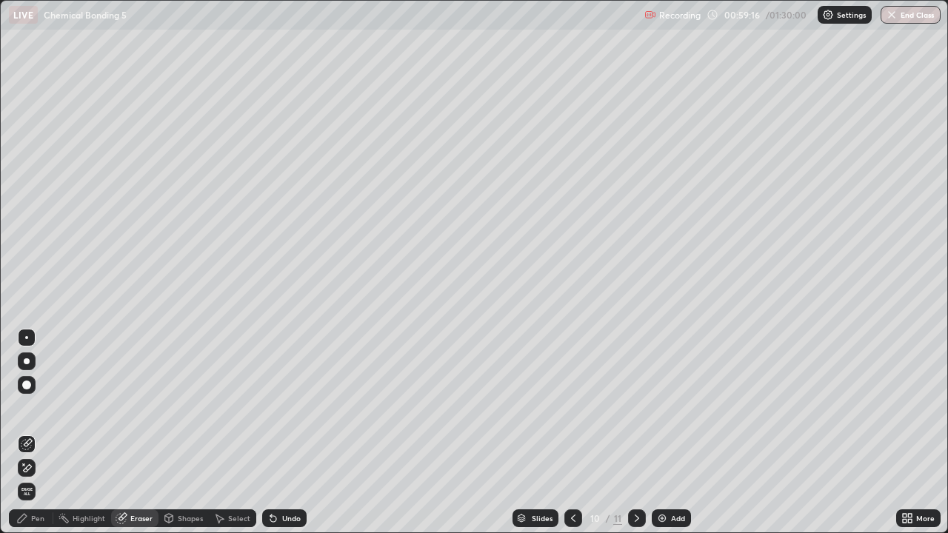
click at [36, 432] on div "Pen" at bounding box center [37, 517] width 13 height 7
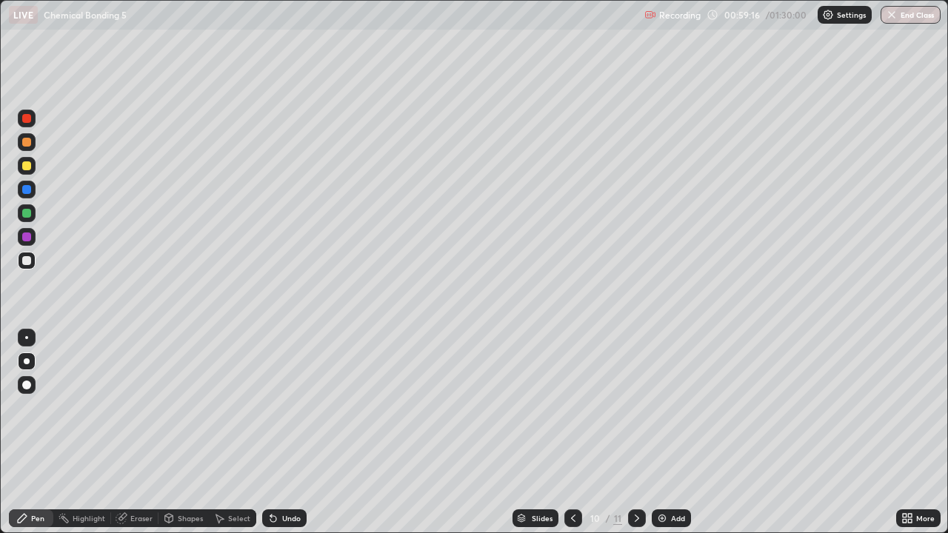
click at [27, 256] on div at bounding box center [26, 260] width 9 height 9
click at [667, 432] on div "Add" at bounding box center [670, 518] width 39 height 18
click at [569, 432] on icon at bounding box center [573, 518] width 12 height 12
click at [26, 360] on div at bounding box center [27, 361] width 6 height 6
click at [571, 432] on icon at bounding box center [573, 518] width 12 height 12
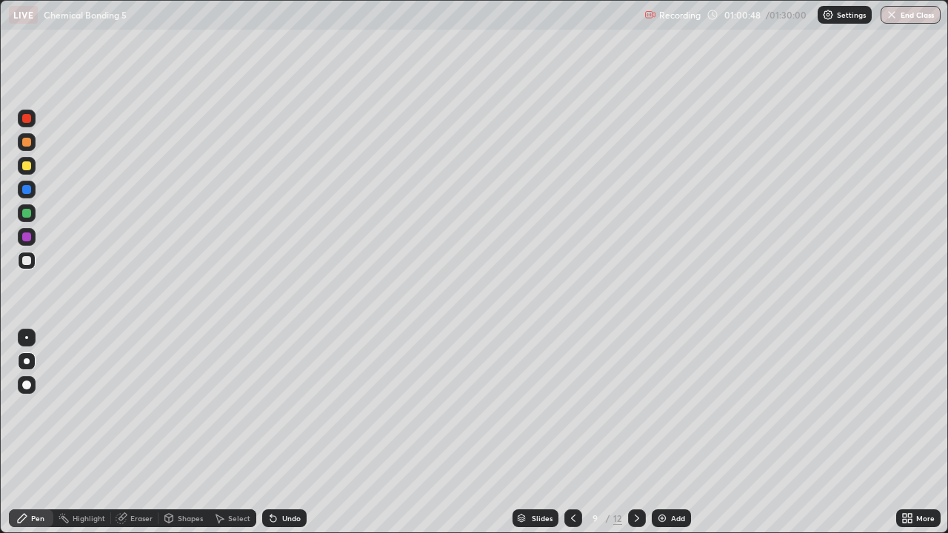
click at [570, 432] on icon at bounding box center [573, 518] width 12 height 12
click at [644, 432] on div at bounding box center [637, 518] width 18 height 18
click at [635, 432] on icon at bounding box center [637, 518] width 12 height 12
click at [637, 432] on icon at bounding box center [637, 518] width 12 height 12
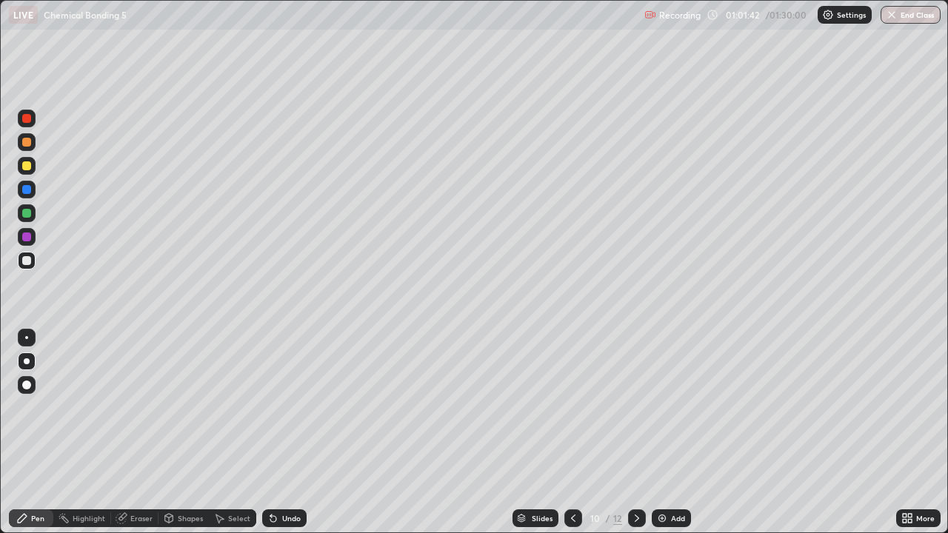
click at [635, 432] on icon at bounding box center [637, 518] width 12 height 12
click at [34, 360] on div at bounding box center [27, 361] width 18 height 18
click at [33, 256] on div at bounding box center [27, 261] width 18 height 18
click at [571, 432] on icon at bounding box center [573, 518] width 12 height 12
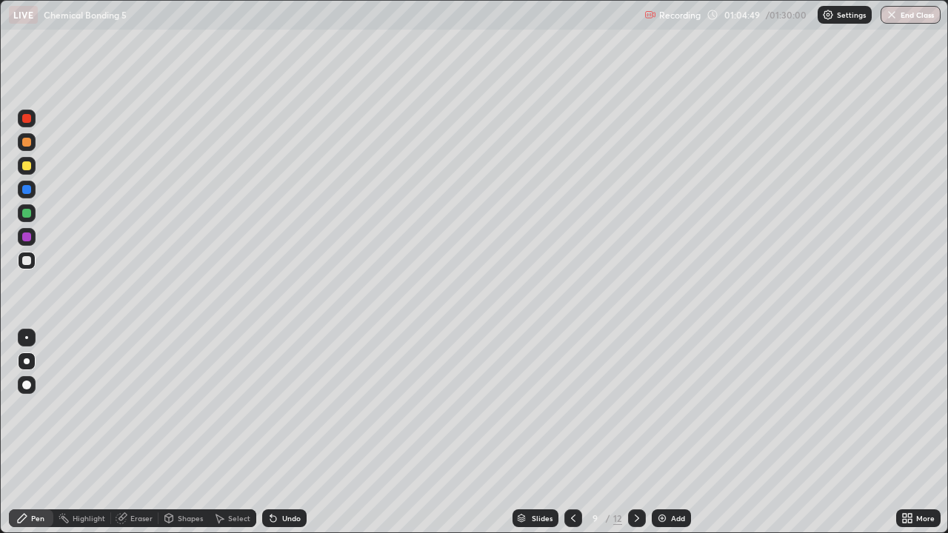
click at [573, 432] on icon at bounding box center [573, 518] width 12 height 12
click at [571, 432] on icon at bounding box center [573, 518] width 12 height 12
click at [634, 432] on icon at bounding box center [637, 518] width 12 height 12
click at [635, 432] on icon at bounding box center [637, 518] width 12 height 12
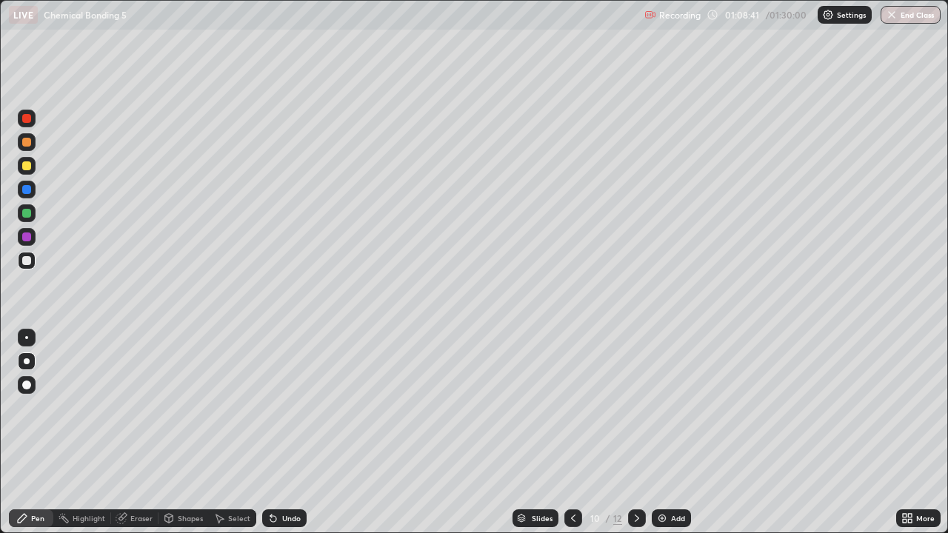
click at [628, 432] on div at bounding box center [637, 518] width 18 height 18
click at [27, 261] on div at bounding box center [26, 260] width 9 height 9
click at [24, 263] on div at bounding box center [26, 260] width 9 height 9
click at [142, 432] on div "Eraser" at bounding box center [134, 518] width 47 height 18
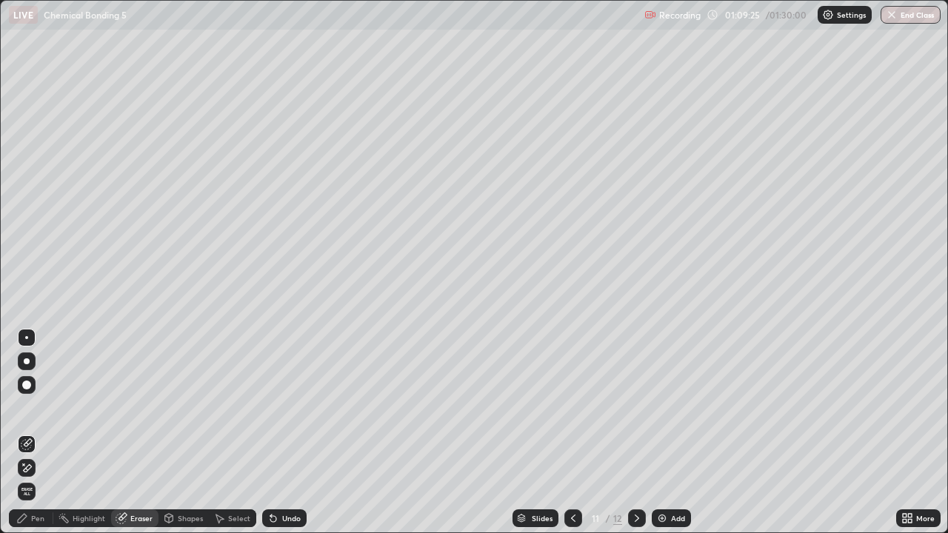
click at [38, 432] on div "Pen" at bounding box center [37, 517] width 13 height 7
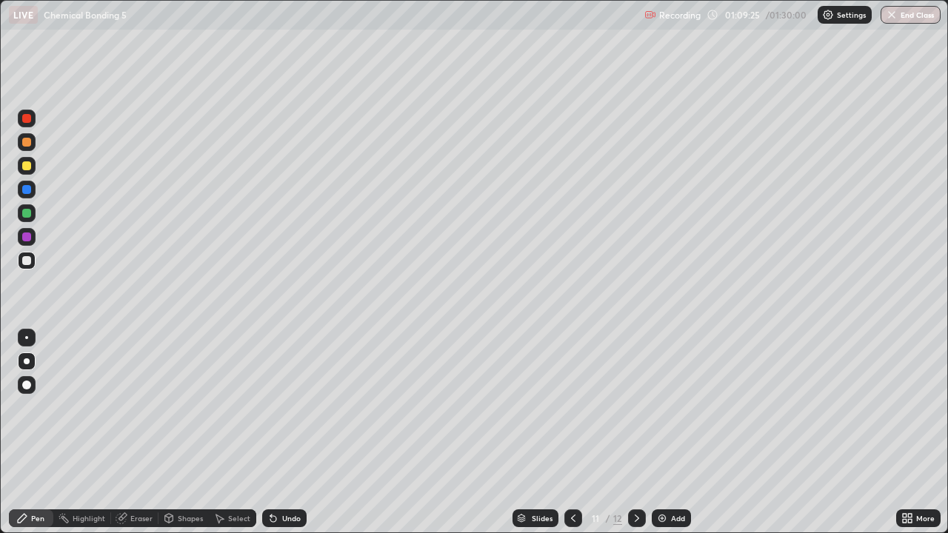
click at [28, 211] on div at bounding box center [26, 213] width 9 height 9
click at [30, 264] on div at bounding box center [27, 261] width 18 height 18
click at [30, 212] on div at bounding box center [26, 213] width 9 height 9
click at [24, 165] on div at bounding box center [26, 165] width 9 height 9
click at [24, 241] on div at bounding box center [26, 236] width 9 height 9
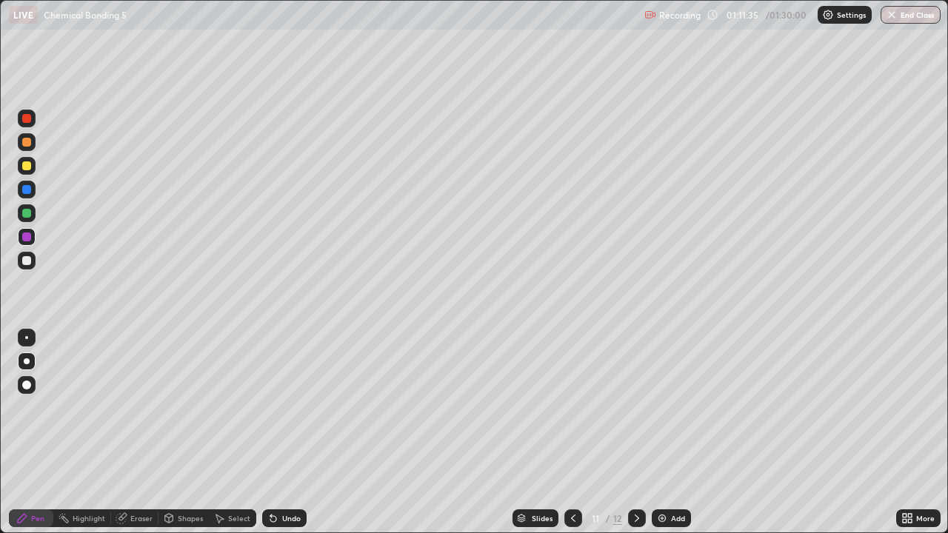
click at [666, 432] on img at bounding box center [662, 518] width 12 height 12
click at [26, 261] on div at bounding box center [26, 260] width 9 height 9
click at [32, 259] on div at bounding box center [27, 261] width 18 height 18
click at [141, 432] on div "Eraser" at bounding box center [141, 517] width 22 height 7
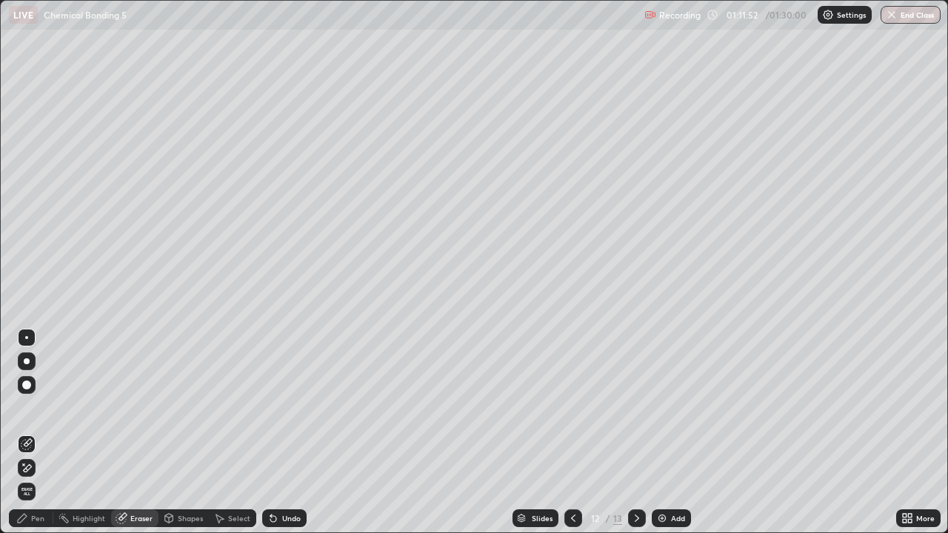
click at [47, 432] on div "Pen" at bounding box center [31, 518] width 44 height 18
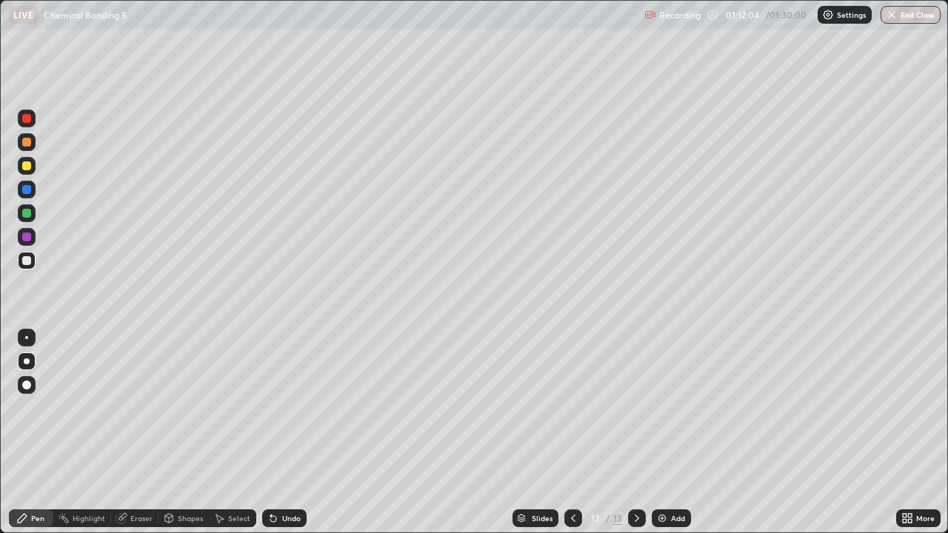
click at [139, 432] on div "Eraser" at bounding box center [134, 518] width 47 height 18
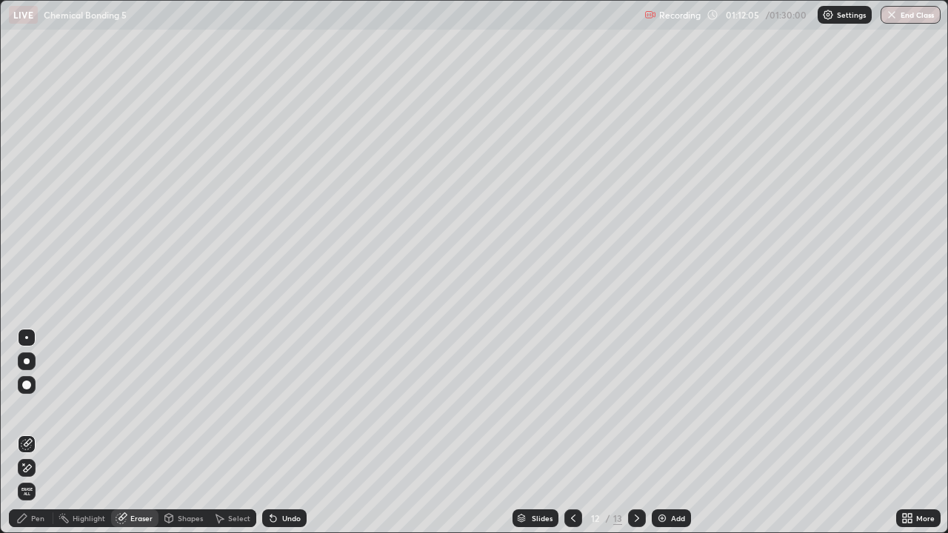
click at [42, 432] on div "Pen" at bounding box center [37, 517] width 13 height 7
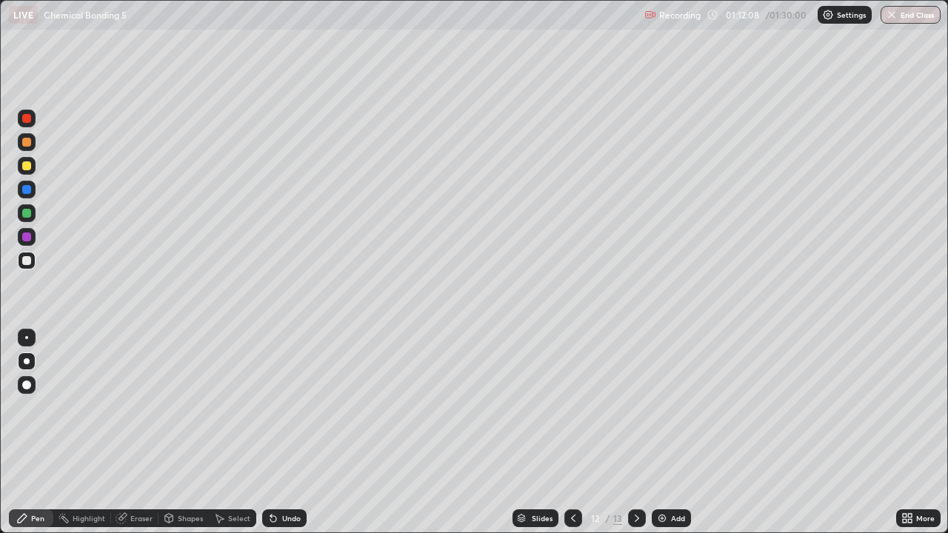
click at [28, 167] on div at bounding box center [26, 165] width 9 height 9
click at [28, 258] on div at bounding box center [26, 260] width 9 height 9
click at [27, 214] on div at bounding box center [26, 213] width 9 height 9
click at [30, 269] on div at bounding box center [27, 261] width 18 height 18
click at [25, 211] on div at bounding box center [26, 213] width 9 height 9
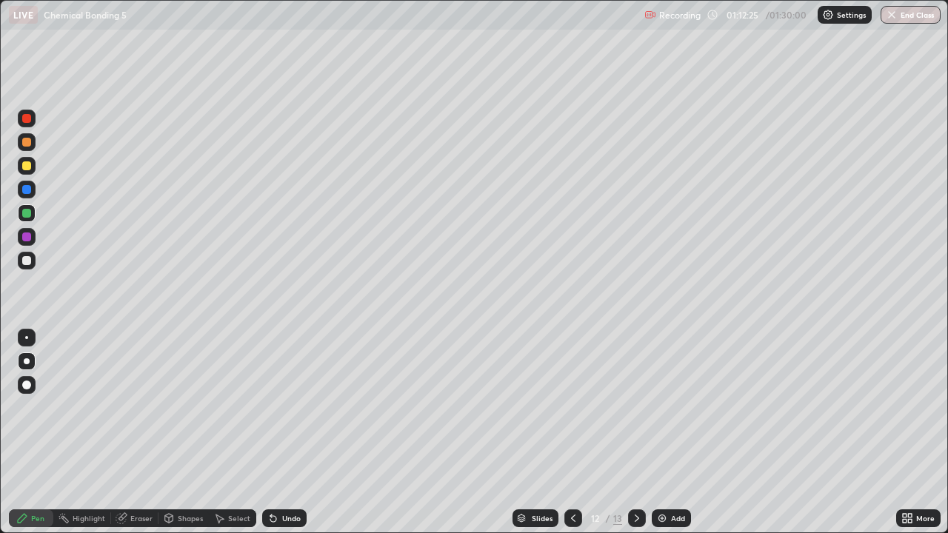
click at [30, 257] on div at bounding box center [27, 261] width 18 height 18
click at [139, 432] on div "Eraser" at bounding box center [134, 518] width 47 height 18
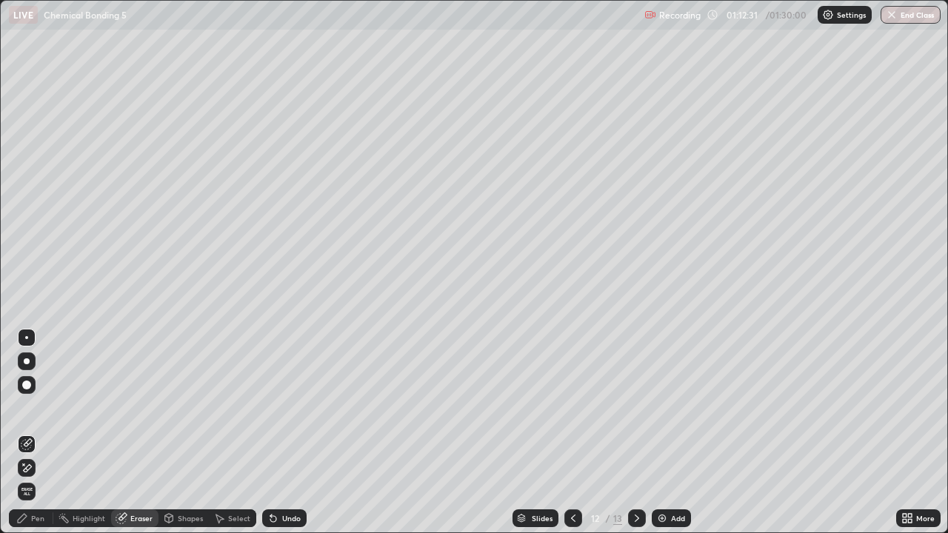
click at [27, 338] on div at bounding box center [26, 337] width 3 height 3
click at [27, 361] on div at bounding box center [27, 361] width 6 height 6
click at [40, 432] on div "Pen" at bounding box center [37, 517] width 13 height 7
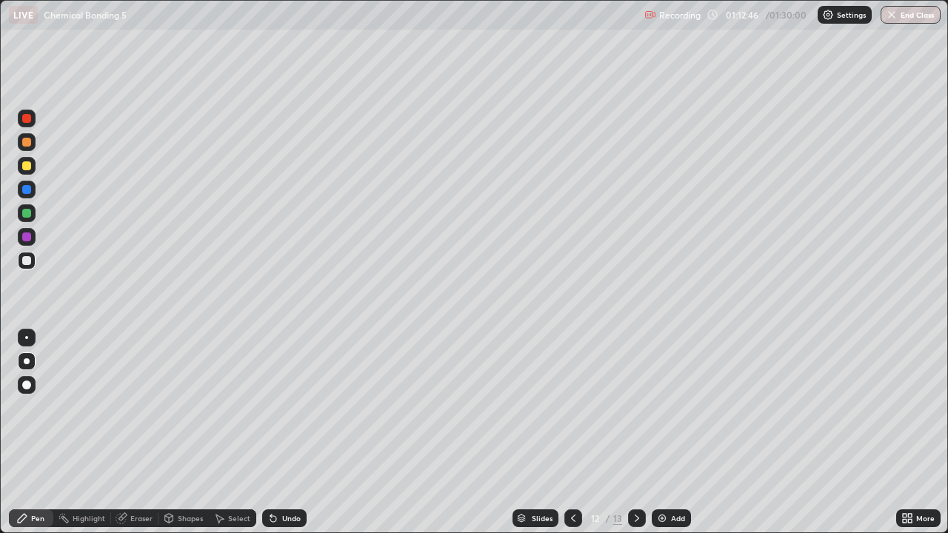
click at [21, 268] on div at bounding box center [27, 261] width 18 height 18
click at [24, 212] on div at bounding box center [26, 213] width 9 height 9
click at [143, 432] on div "Eraser" at bounding box center [141, 517] width 22 height 7
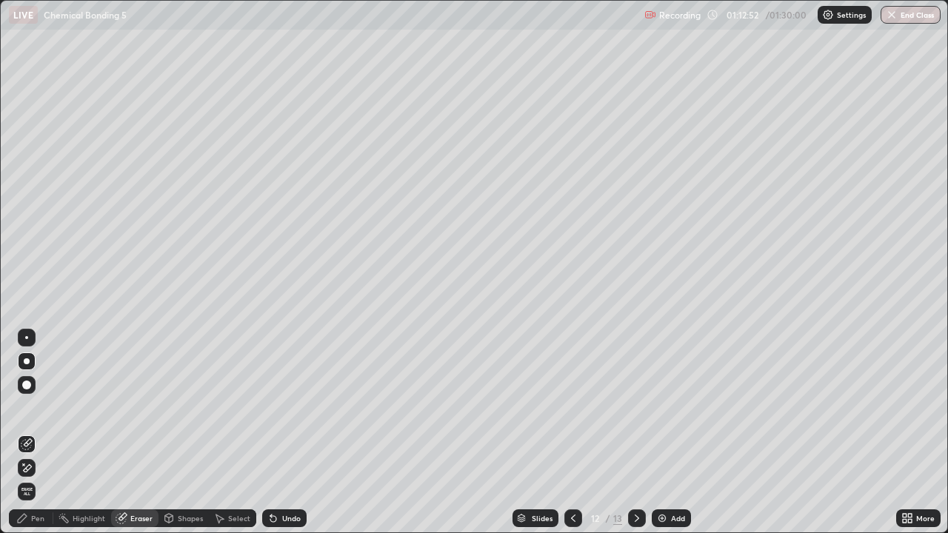
click at [39, 432] on div "Pen" at bounding box center [31, 518] width 44 height 18
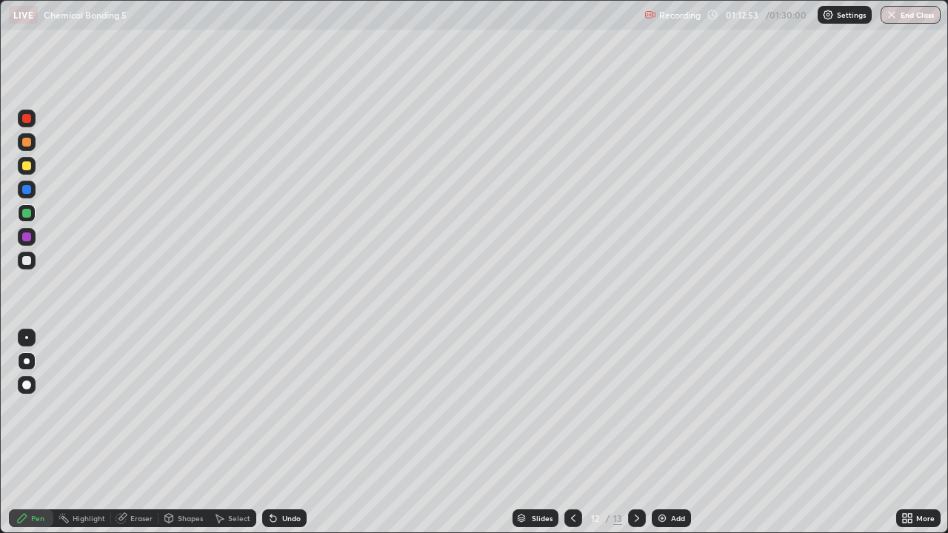
click at [32, 261] on div at bounding box center [27, 261] width 18 height 18
click at [24, 217] on div at bounding box center [26, 213] width 9 height 9
click at [141, 432] on div "Eraser" at bounding box center [141, 517] width 22 height 7
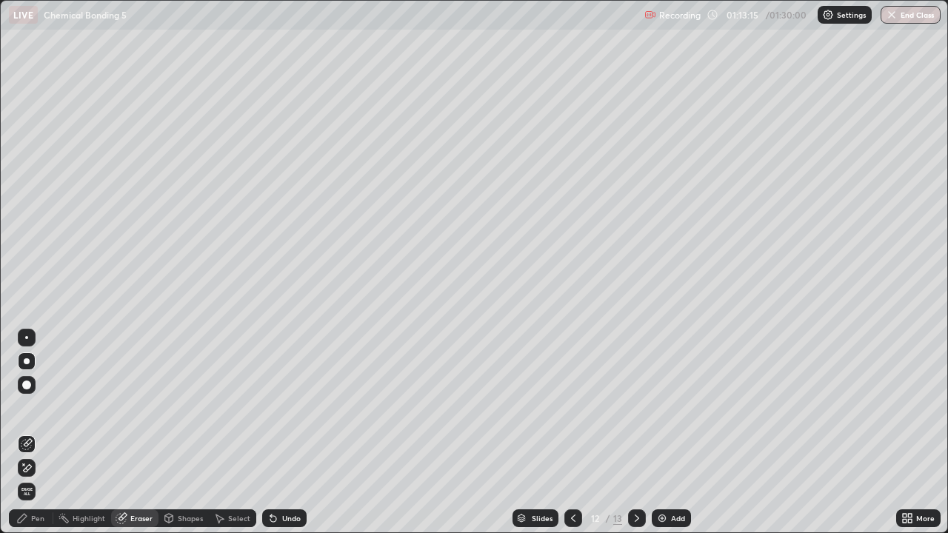
click at [36, 432] on div "Pen" at bounding box center [37, 517] width 13 height 7
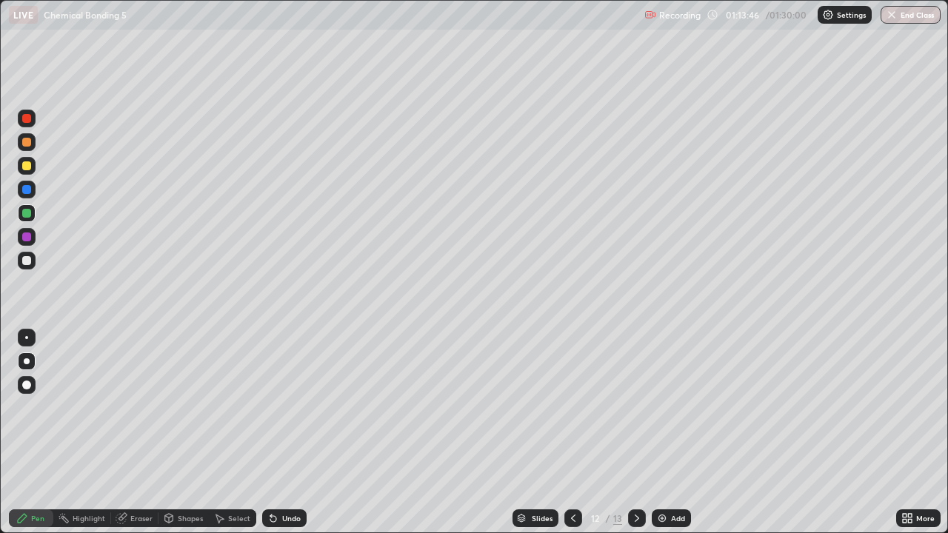
click at [27, 260] on div at bounding box center [26, 260] width 9 height 9
click at [30, 207] on div at bounding box center [27, 213] width 18 height 18
click at [574, 432] on icon at bounding box center [573, 518] width 12 height 12
click at [569, 432] on icon at bounding box center [573, 518] width 12 height 12
click at [571, 432] on icon at bounding box center [573, 518] width 12 height 12
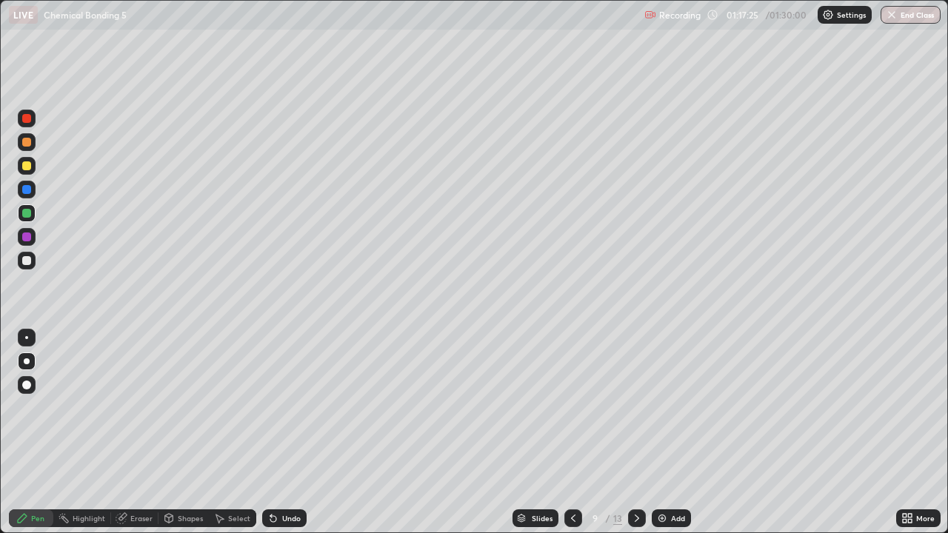
click at [571, 432] on icon at bounding box center [573, 518] width 12 height 12
click at [567, 432] on div at bounding box center [573, 518] width 18 height 18
click at [564, 432] on div at bounding box center [573, 518] width 18 height 18
click at [566, 432] on div at bounding box center [573, 518] width 18 height 18
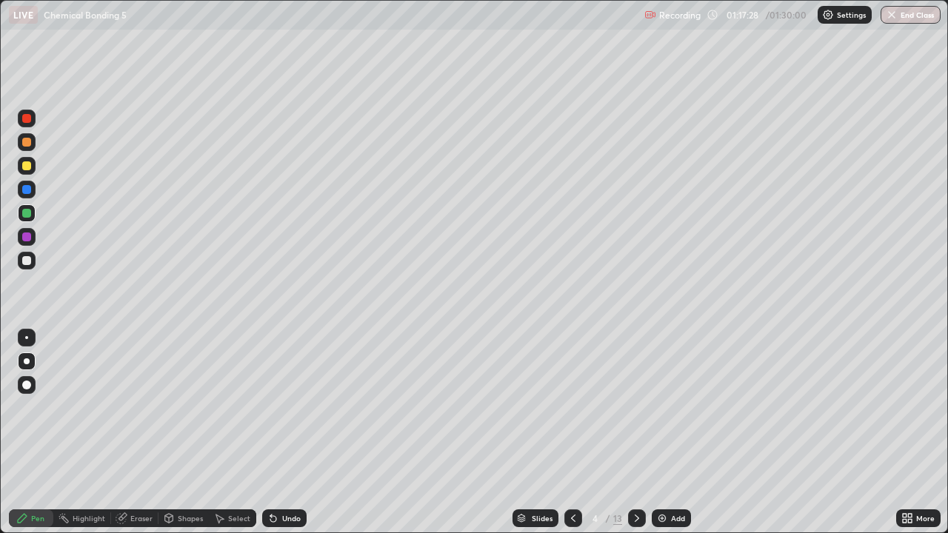
click at [571, 432] on icon at bounding box center [573, 518] width 12 height 12
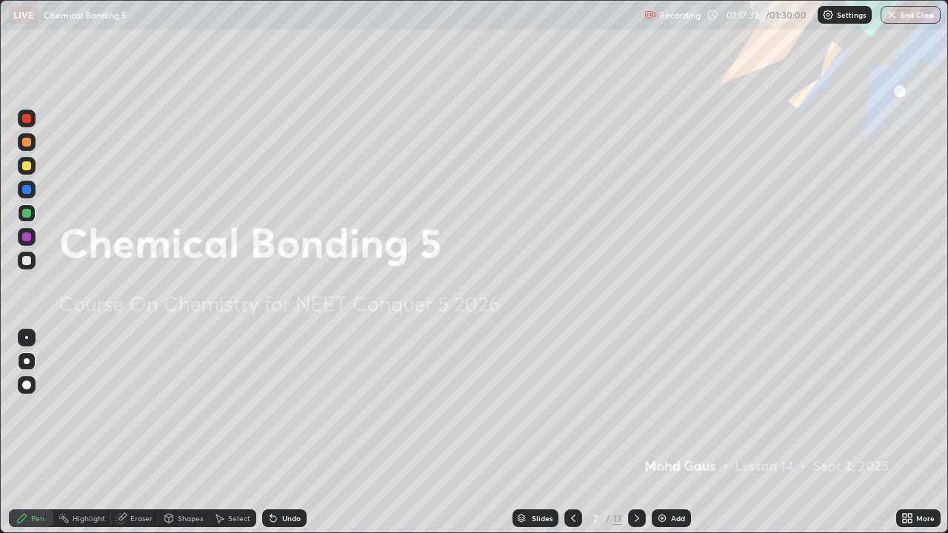
click at [637, 432] on icon at bounding box center [637, 518] width 12 height 12
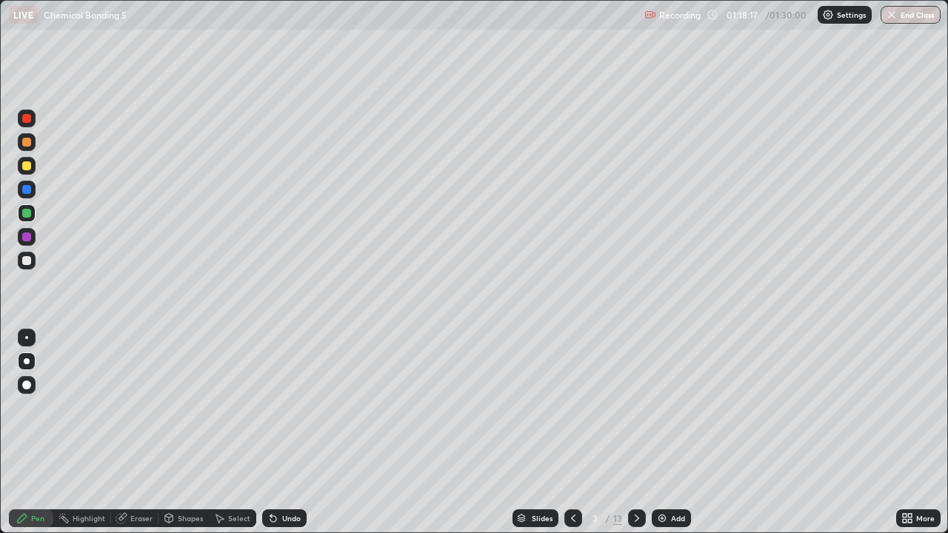
click at [637, 432] on icon at bounding box center [637, 518] width 12 height 12
click at [635, 432] on icon at bounding box center [637, 518] width 12 height 12
click at [631, 432] on icon at bounding box center [637, 518] width 12 height 12
click at [668, 432] on div "Add" at bounding box center [670, 518] width 39 height 18
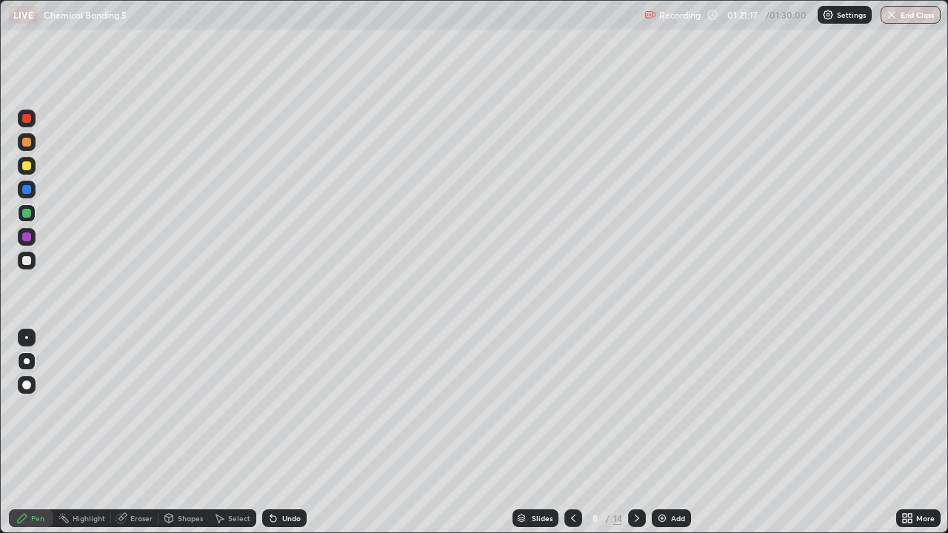
click at [637, 432] on div at bounding box center [637, 518] width 18 height 18
click at [634, 432] on icon at bounding box center [637, 518] width 12 height 12
click at [637, 432] on icon at bounding box center [637, 518] width 12 height 12
click at [634, 432] on icon at bounding box center [637, 518] width 12 height 12
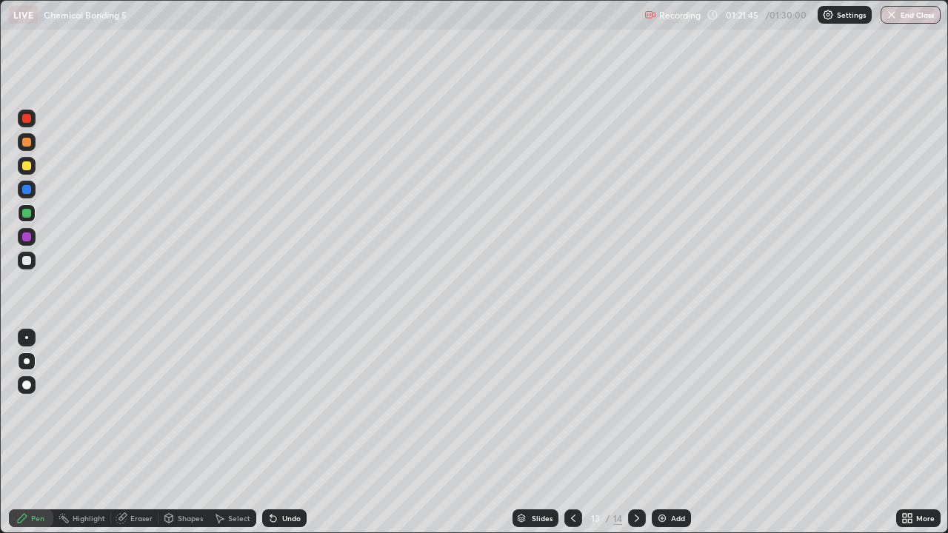
click at [663, 432] on img at bounding box center [662, 518] width 12 height 12
click at [579, 432] on div at bounding box center [573, 518] width 18 height 18
click at [908, 11] on button "End Class" at bounding box center [910, 15] width 60 height 18
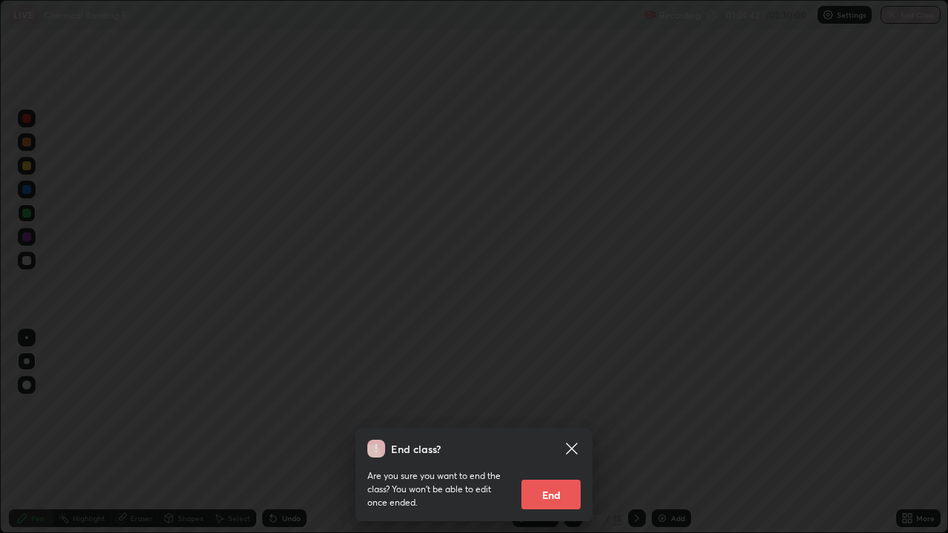
click at [537, 432] on button "End" at bounding box center [550, 495] width 59 height 30
